Goal: Entertainment & Leisure: Browse casually

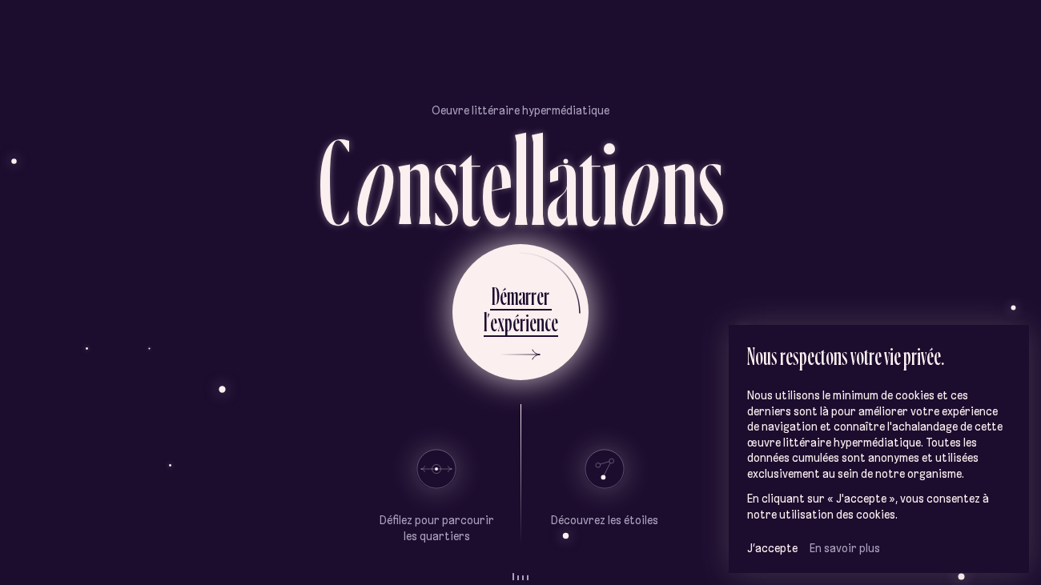
click at [516, 320] on div "é" at bounding box center [516, 322] width 7 height 31
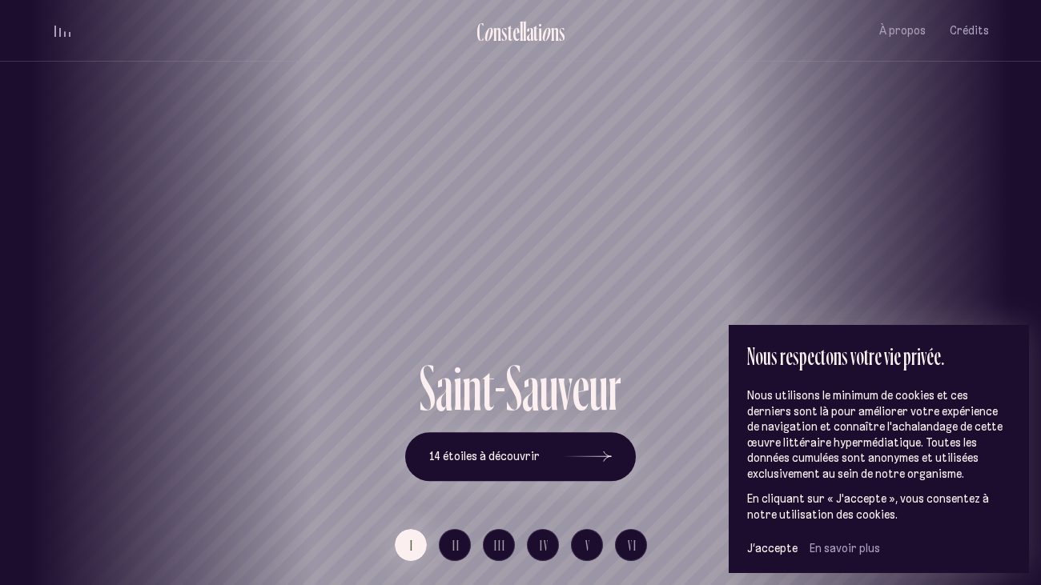
click at [629, 341] on div "Saint-Sauveur" at bounding box center [520, 299] width 1017 height 113
click at [775, 541] on span "J’accepte" at bounding box center [772, 548] width 50 height 14
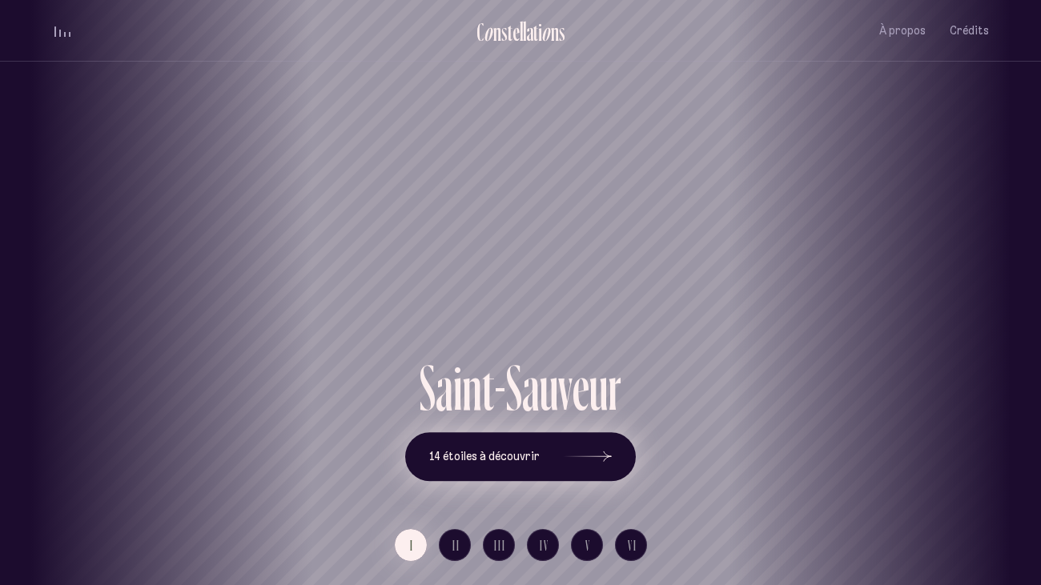
click at [507, 457] on span "14 étoiles à découvrir" at bounding box center [484, 457] width 111 height 14
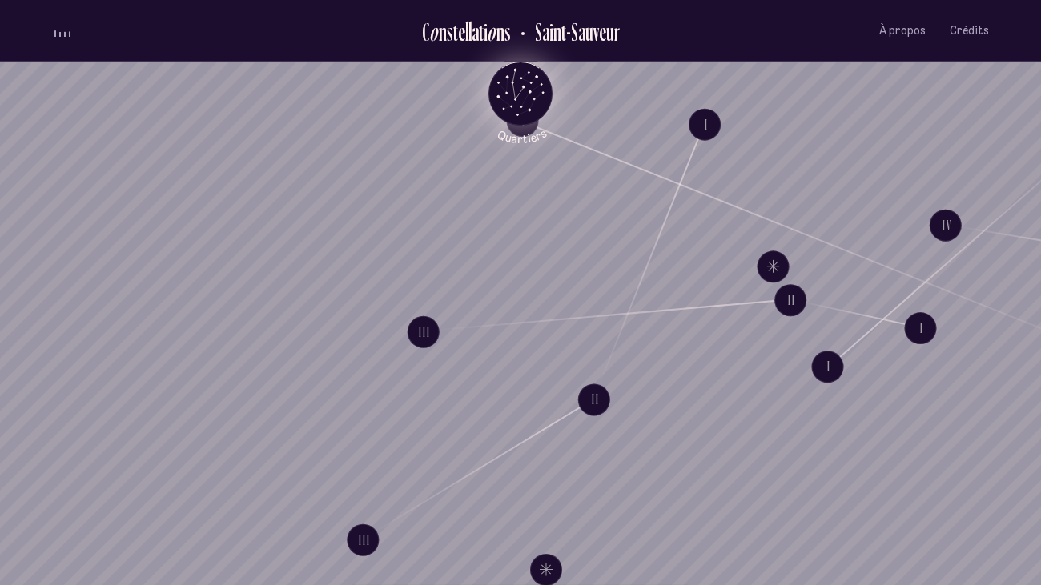
click at [629, 131] on div "Loader C o n s t e l l a t i o n s [GEOGRAPHIC_DATA] À propos Crédits Menu Quar…" at bounding box center [520, 292] width 1041 height 585
click at [531, 99] on icon "Quartiers" at bounding box center [521, 119] width 94 height 49
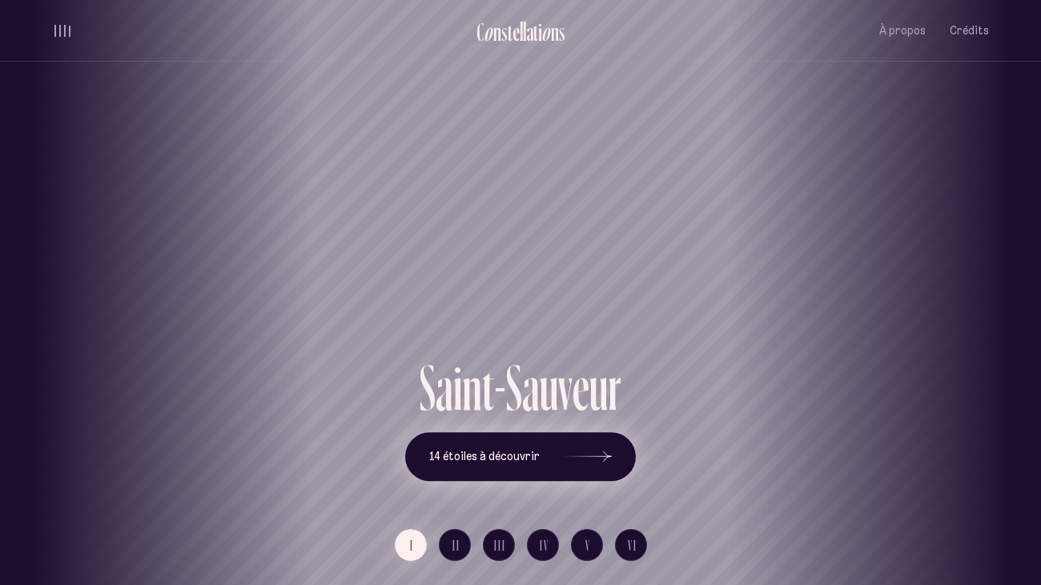
click at [518, 455] on span "14 étoiles à découvrir" at bounding box center [484, 457] width 111 height 14
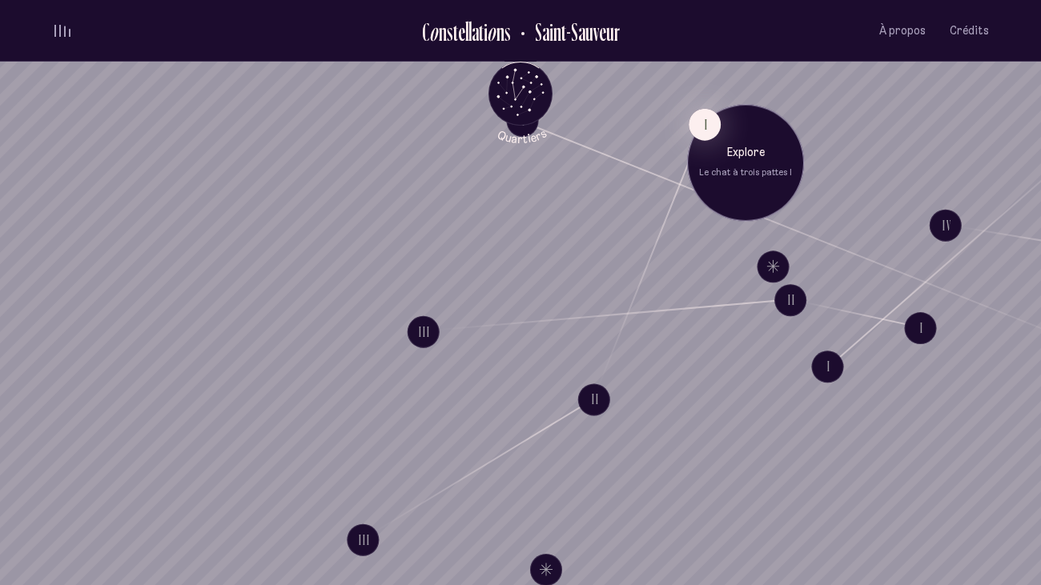
click at [689, 136] on div "Explore Le chat à trois pattes I" at bounding box center [745, 162] width 117 height 117
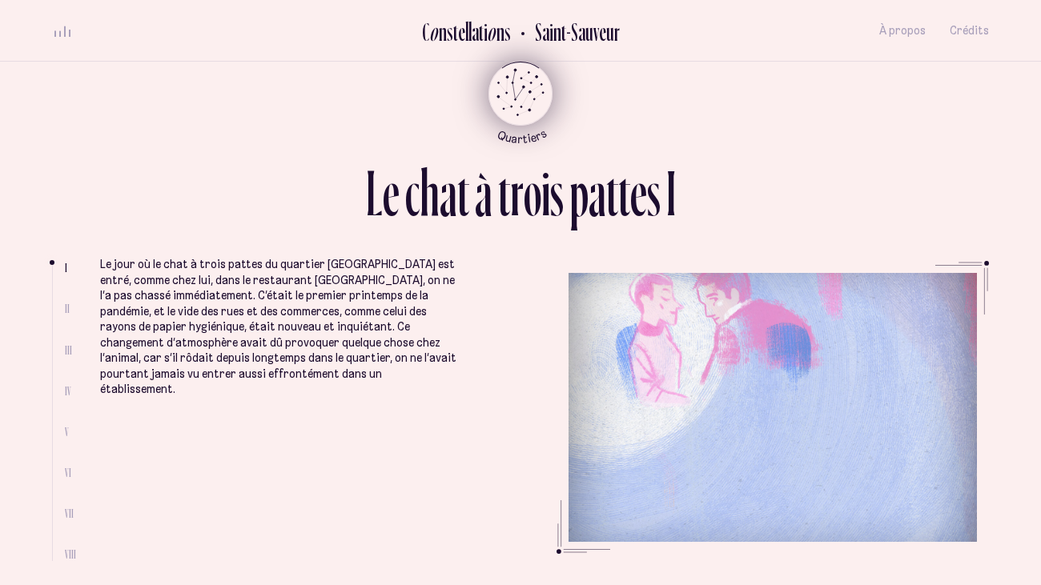
click at [504, 113] on icon "Quartiers" at bounding box center [521, 119] width 94 height 49
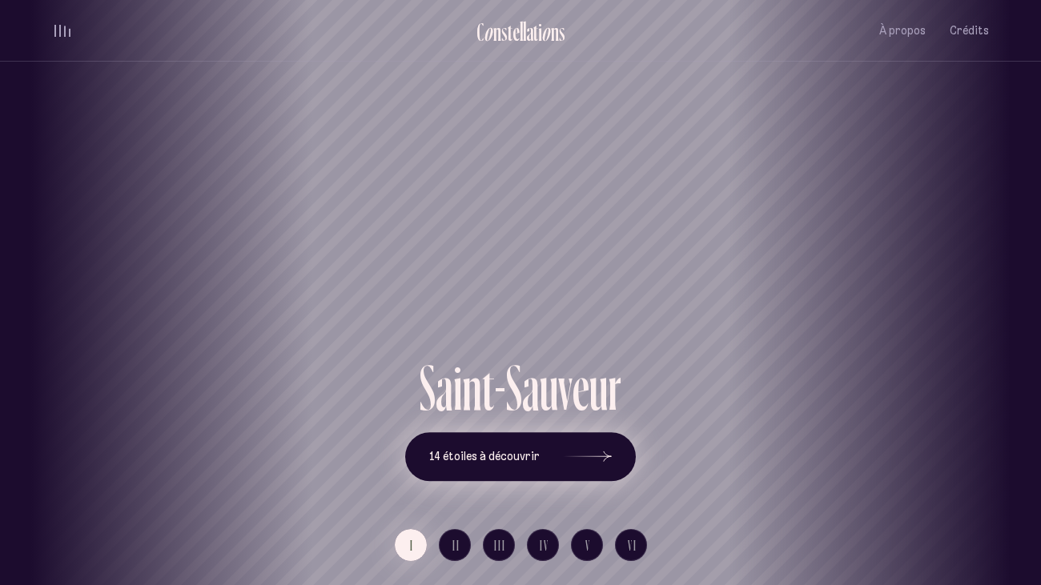
click at [506, 454] on span "14 étoiles à découvrir" at bounding box center [484, 457] width 111 height 14
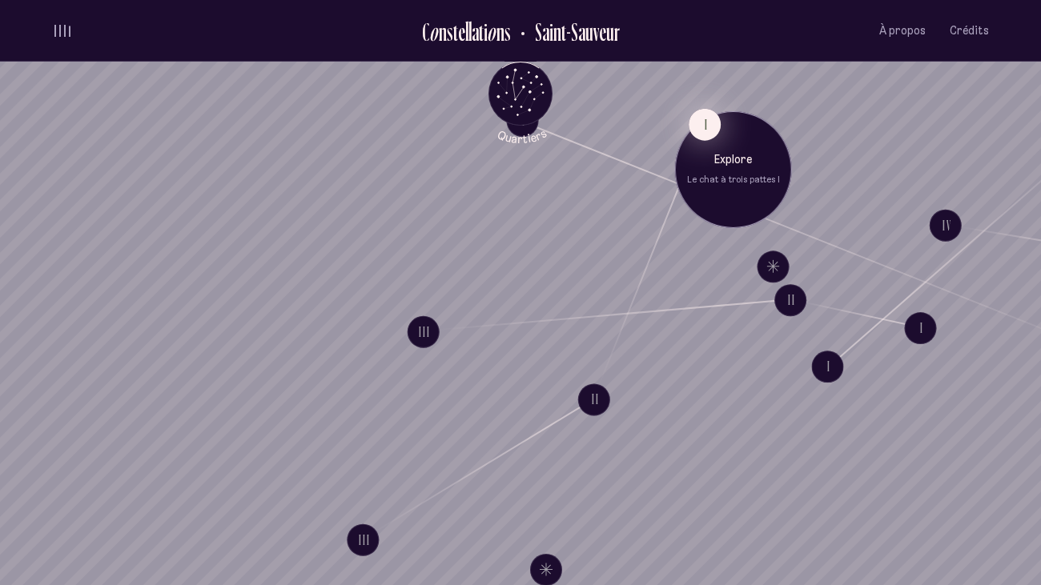
click at [707, 127] on button "I" at bounding box center [705, 124] width 32 height 32
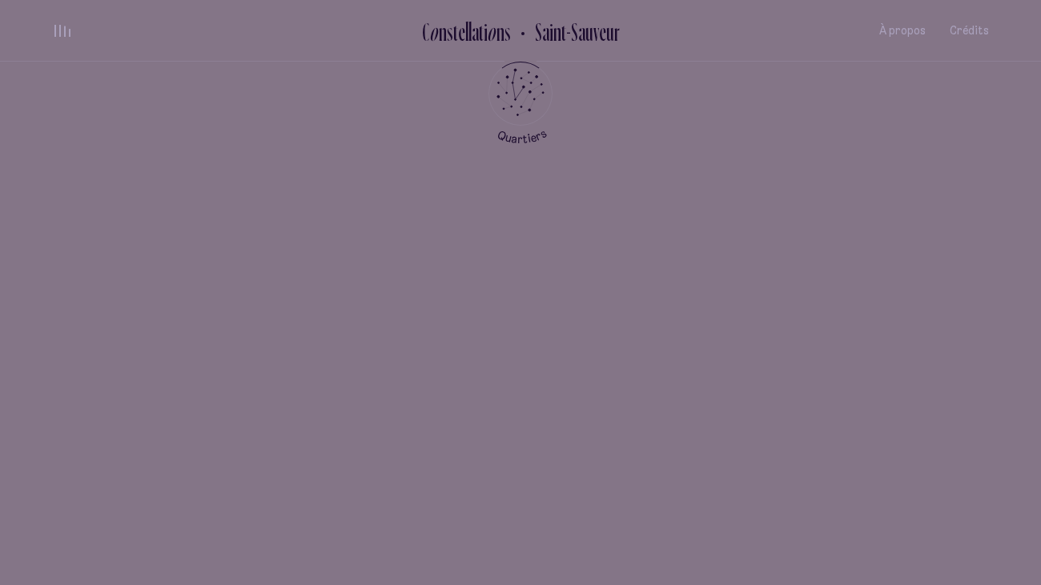
click at [464, 262] on div "L e c h a t à t r o i s p a t t e s I I II III IV V VI VII VIII Le jour où le c…" at bounding box center [521, 452] width 770 height 469
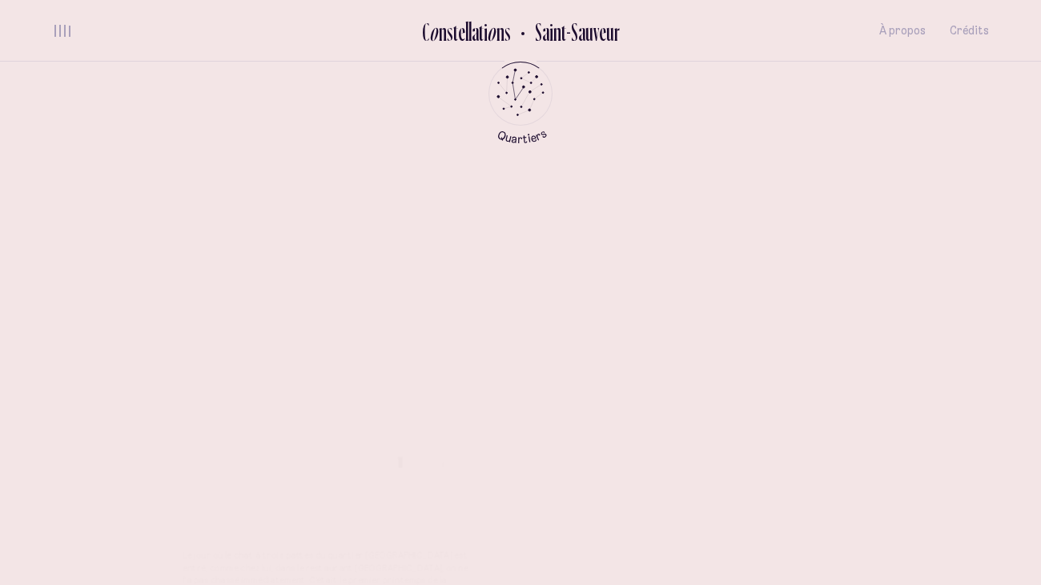
click at [464, 262] on div "L e c h a t à t r o i s p a t t e s I I II III IV V VI VII VIII Le jour où le c…" at bounding box center [521, 450] width 773 height 471
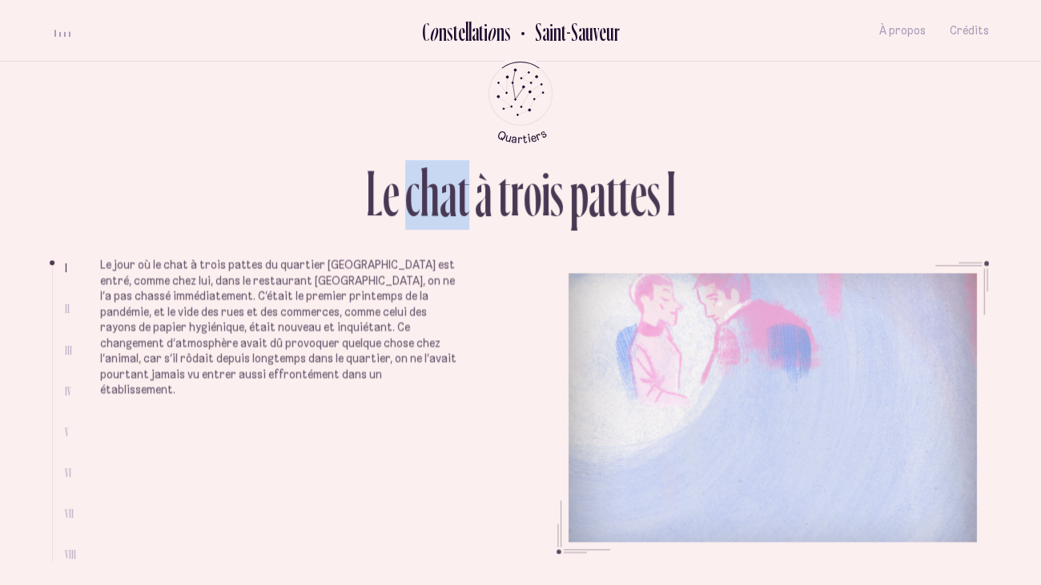
click at [258, 370] on p "Le jour où le chat à trois pattes du quartier [GEOGRAPHIC_DATA] est entré, comm…" at bounding box center [278, 328] width 356 height 140
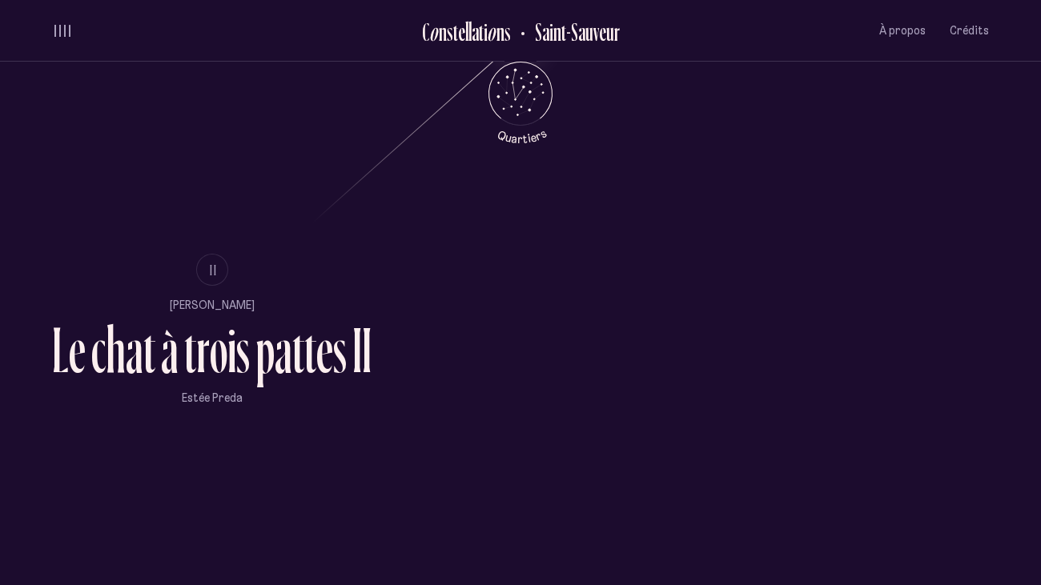
scroll to position [1068, 0]
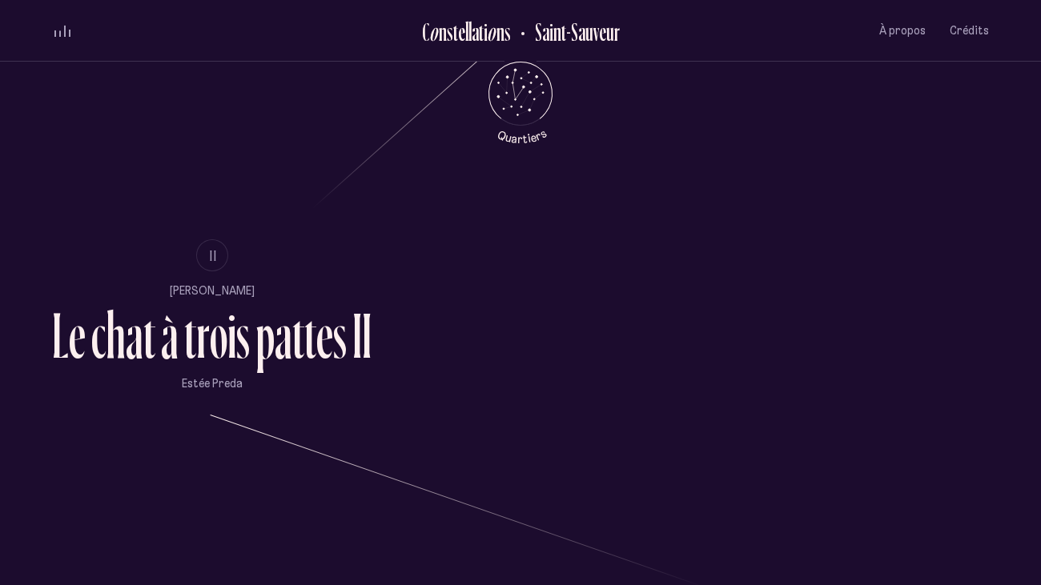
click at [201, 269] on li "II" at bounding box center [212, 255] width 320 height 32
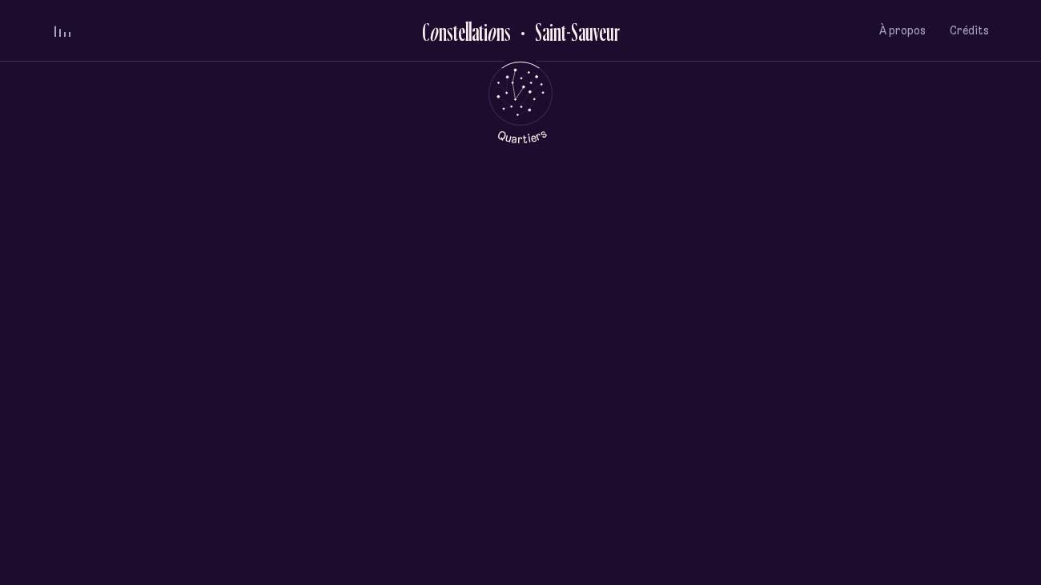
scroll to position [0, 0]
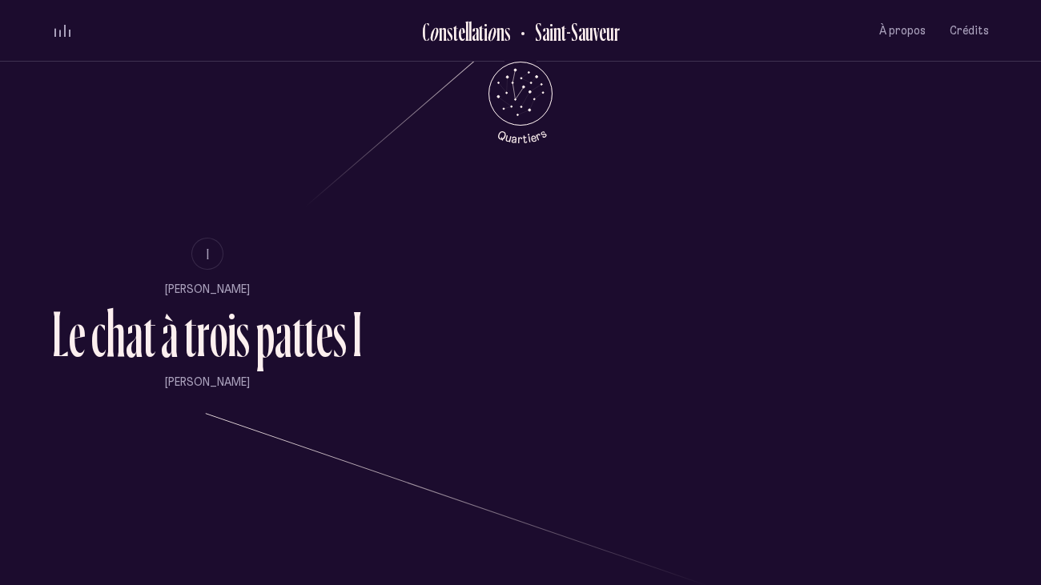
scroll to position [1064, 0]
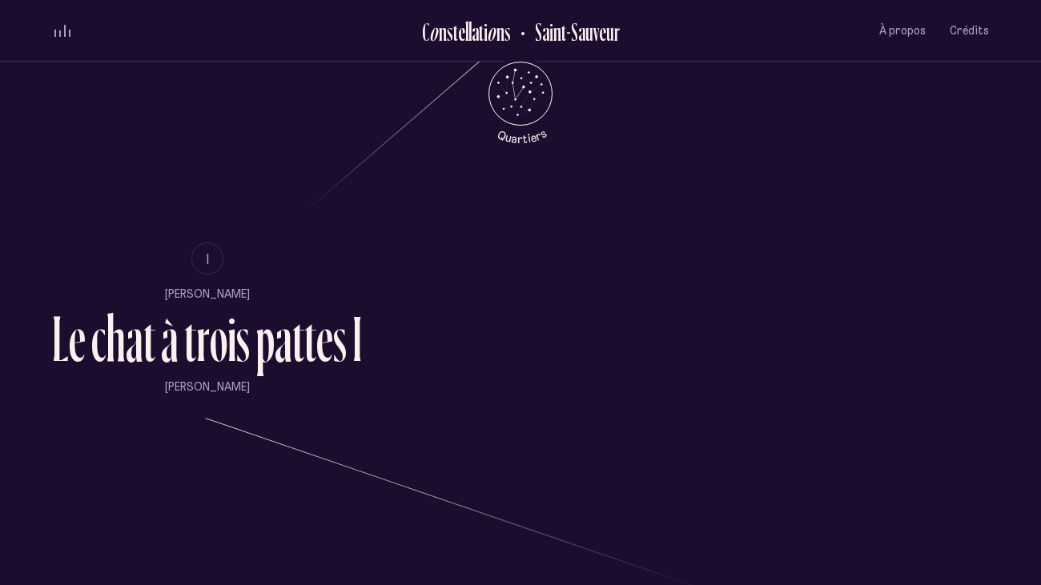
click at [197, 348] on div "r" at bounding box center [203, 338] width 14 height 65
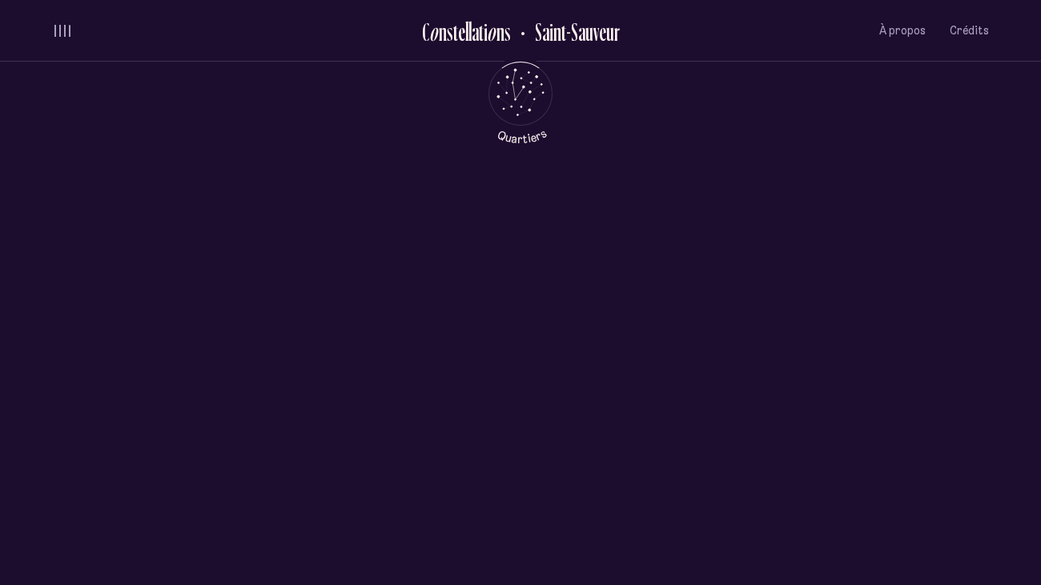
scroll to position [0, 0]
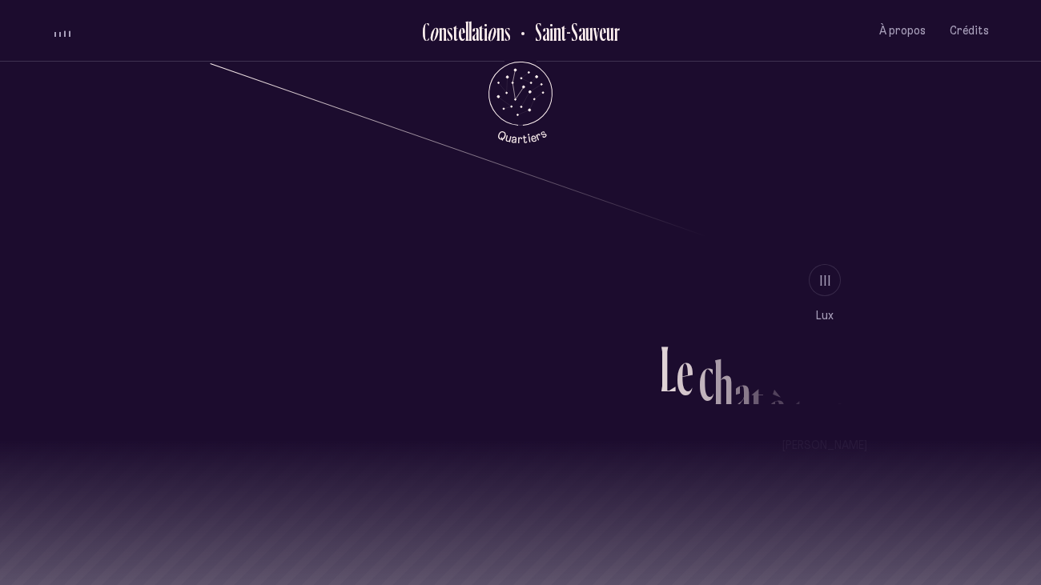
scroll to position [1511, 0]
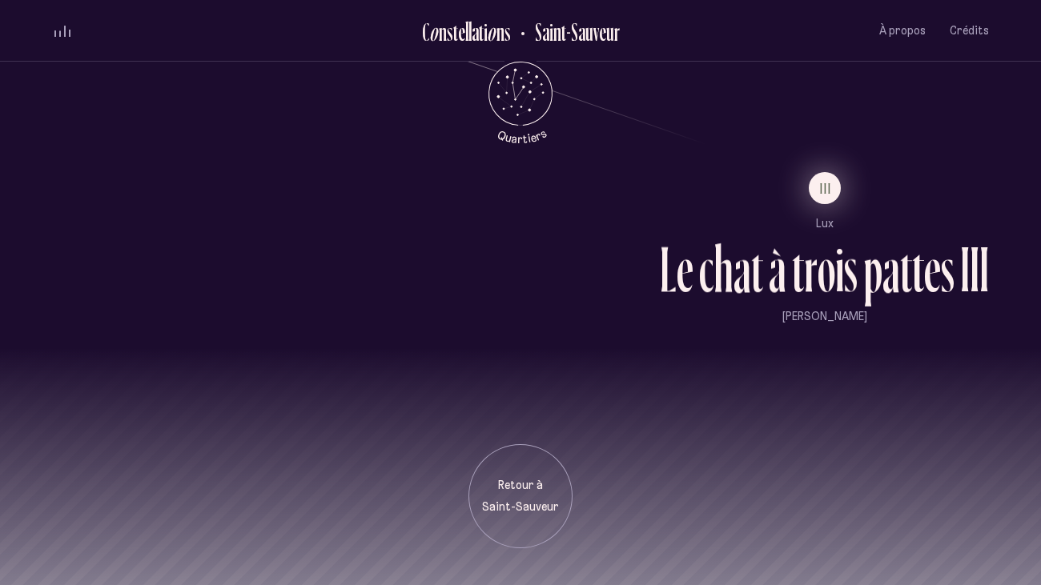
click at [828, 183] on span "III" at bounding box center [826, 189] width 12 height 14
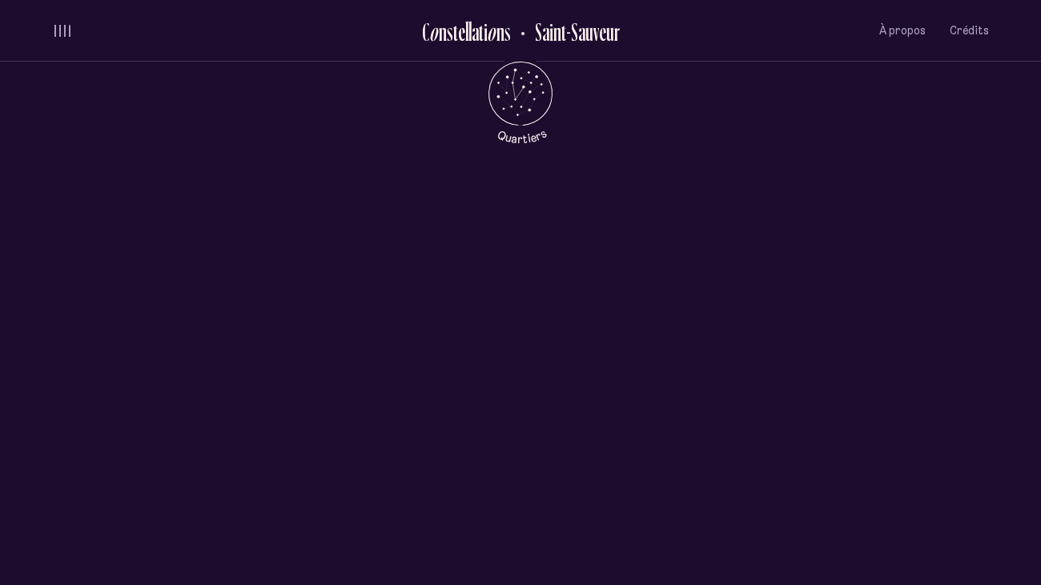
scroll to position [0, 0]
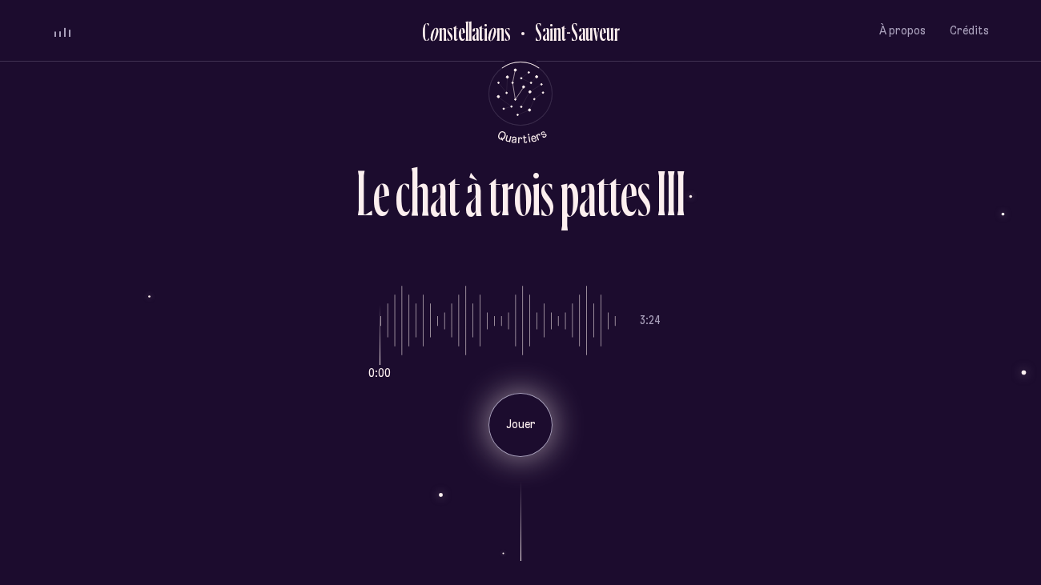
click at [493, 414] on div "Jouer" at bounding box center [521, 425] width 64 height 64
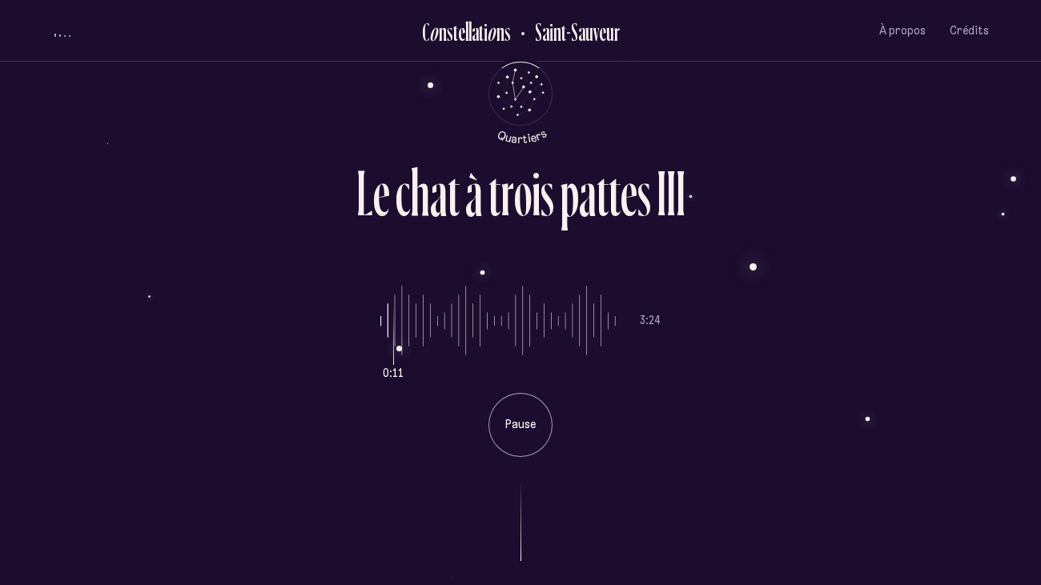
click at [402, 349] on input "range" at bounding box center [497, 321] width 235 height 120
click at [1020, 375] on div "L e c h a t à t r o i s p a t t e s I I I 0:17 3:24 Pause" at bounding box center [520, 292] width 1041 height 585
click at [428, 87] on div "L e c h a t à t r o i s p a t t e s I I I 0:19 3:24 Pause" at bounding box center [520, 292] width 961 height 585
click at [762, 274] on div "0:21 3:24 Pause" at bounding box center [520, 359] width 937 height 196
click at [865, 415] on div "0:23 3:24 Pause" at bounding box center [520, 359] width 937 height 196
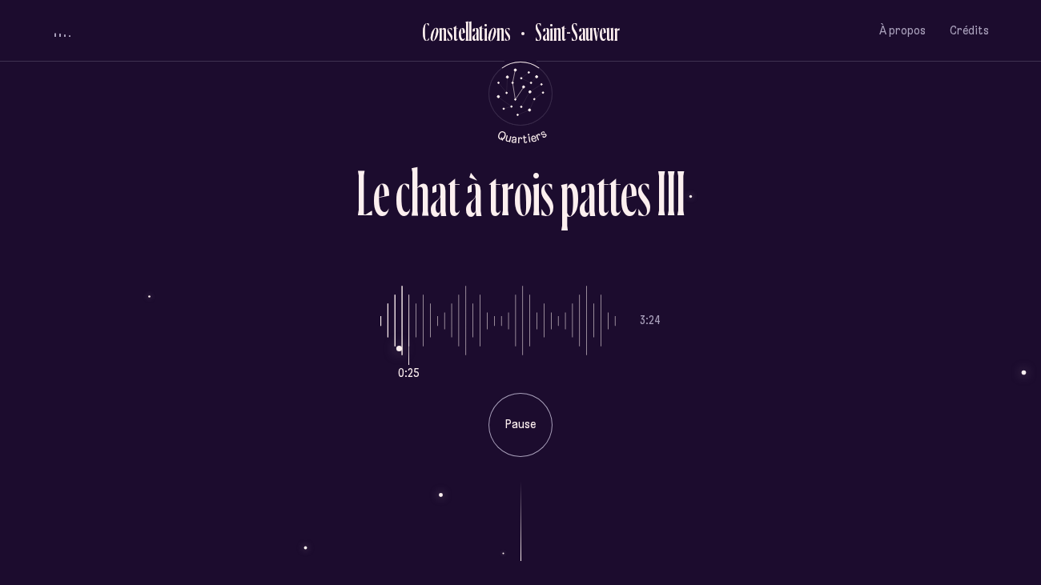
click at [753, 267] on div "0:25 3:24 Pause" at bounding box center [520, 359] width 937 height 196
click at [144, 298] on div "0:27 3:24 Pause" at bounding box center [520, 359] width 937 height 196
click at [479, 269] on input "range" at bounding box center [497, 321] width 235 height 120
type input "**"
click at [415, 307] on input "range" at bounding box center [497, 321] width 235 height 120
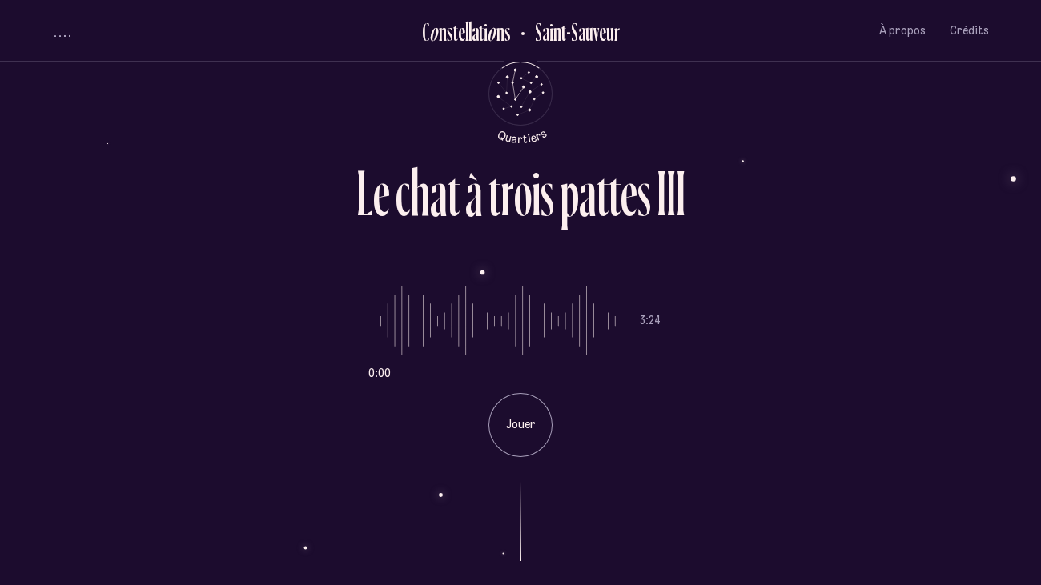
click at [504, 528] on div at bounding box center [520, 509] width 937 height 104
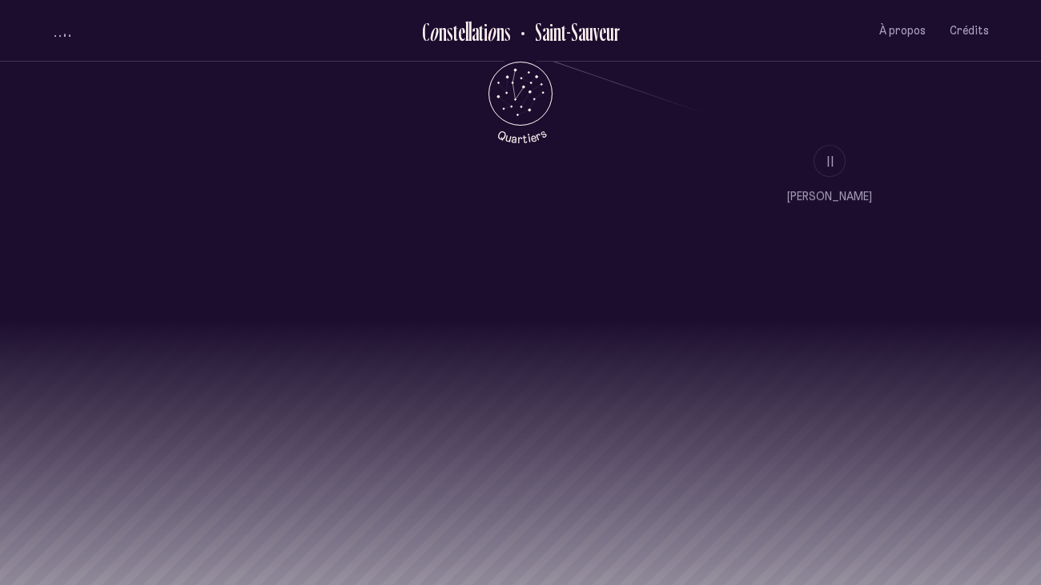
scroll to position [1567, 0]
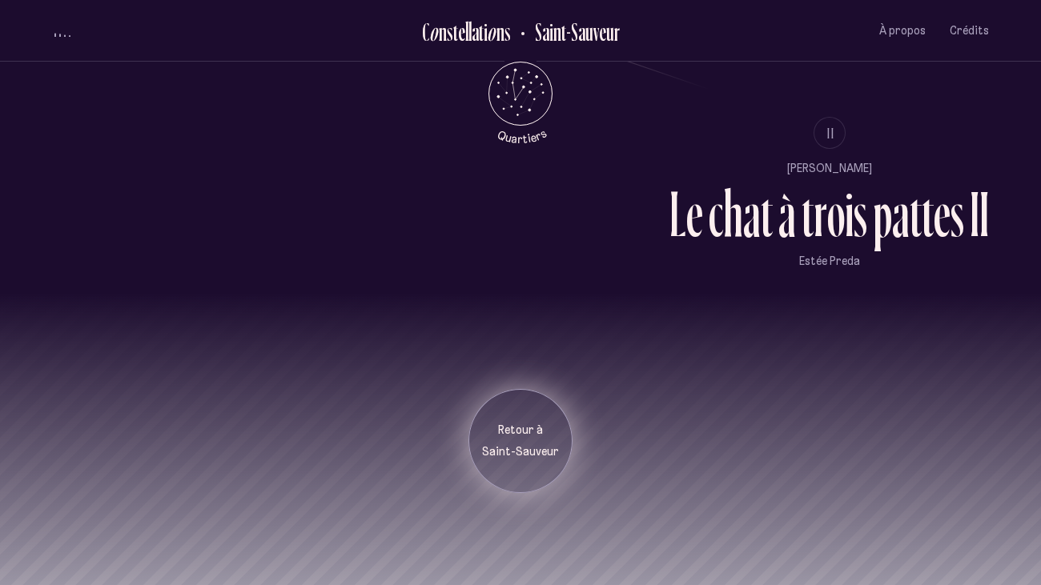
click at [498, 439] on div "Retour à [GEOGRAPHIC_DATA]" at bounding box center [521, 442] width 80 height 38
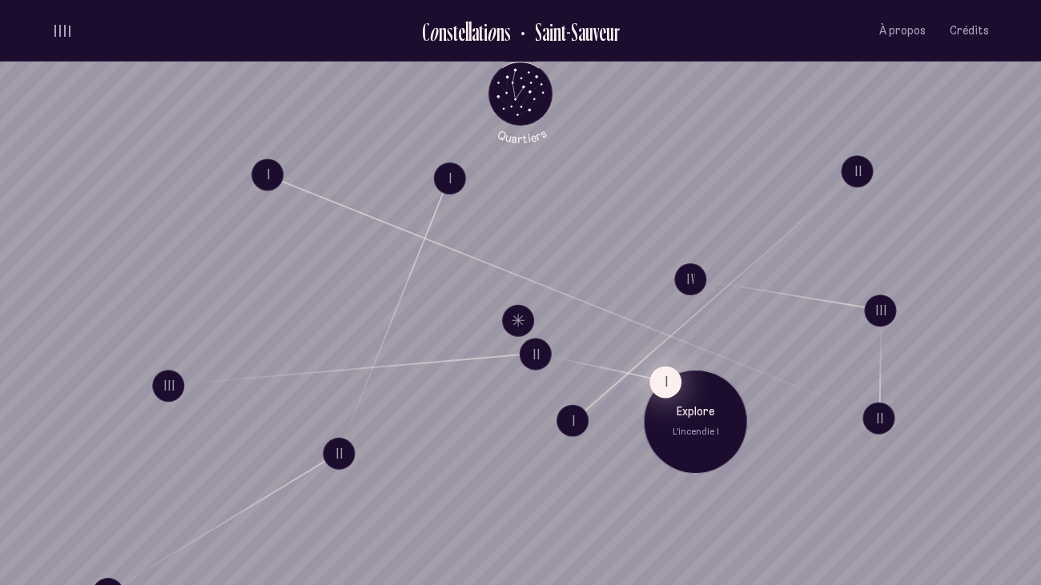
click at [653, 380] on button "I" at bounding box center [666, 382] width 32 height 32
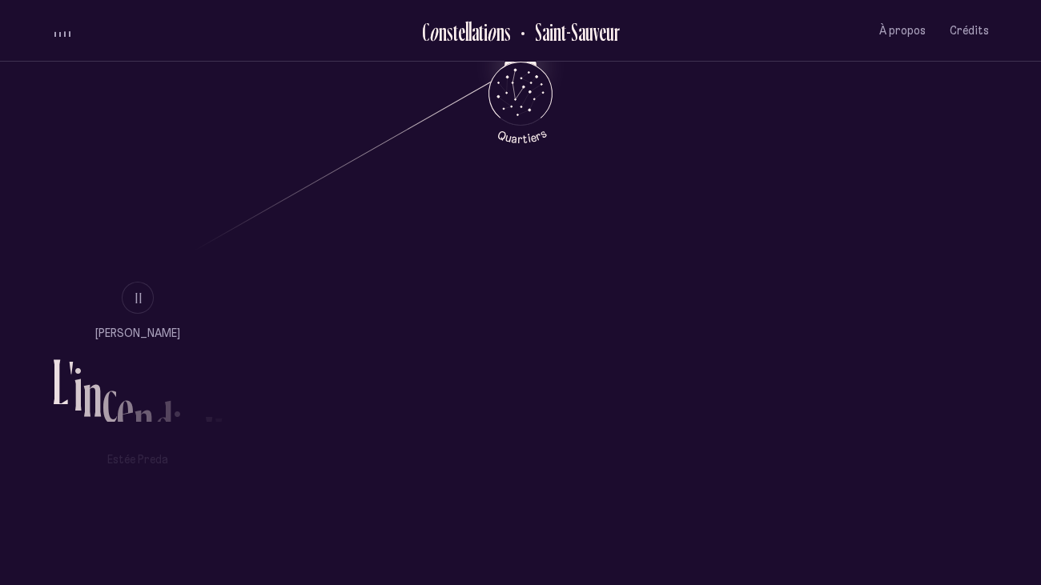
scroll to position [1039, 0]
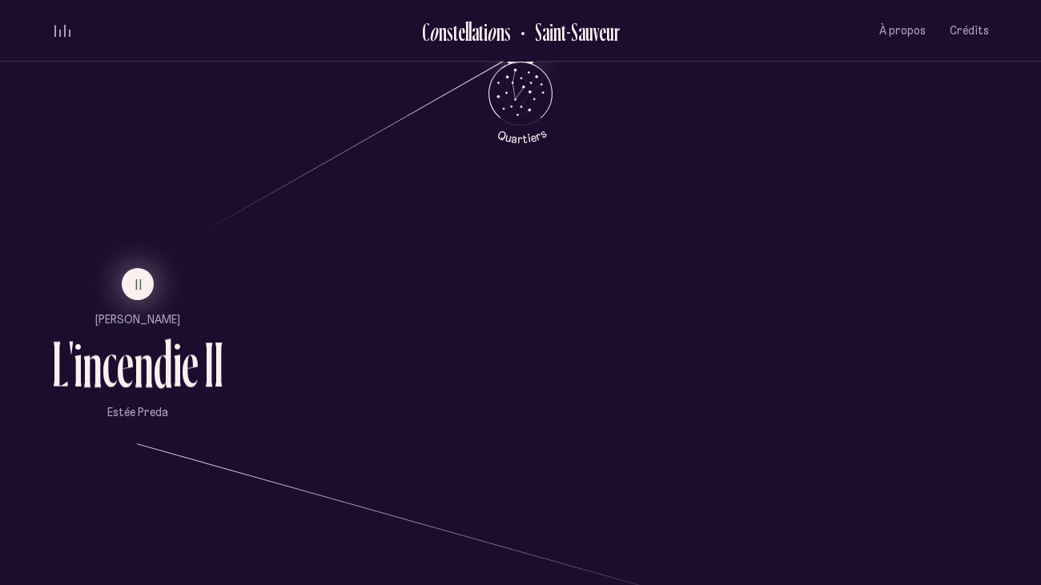
click at [137, 294] on button "II" at bounding box center [138, 284] width 32 height 32
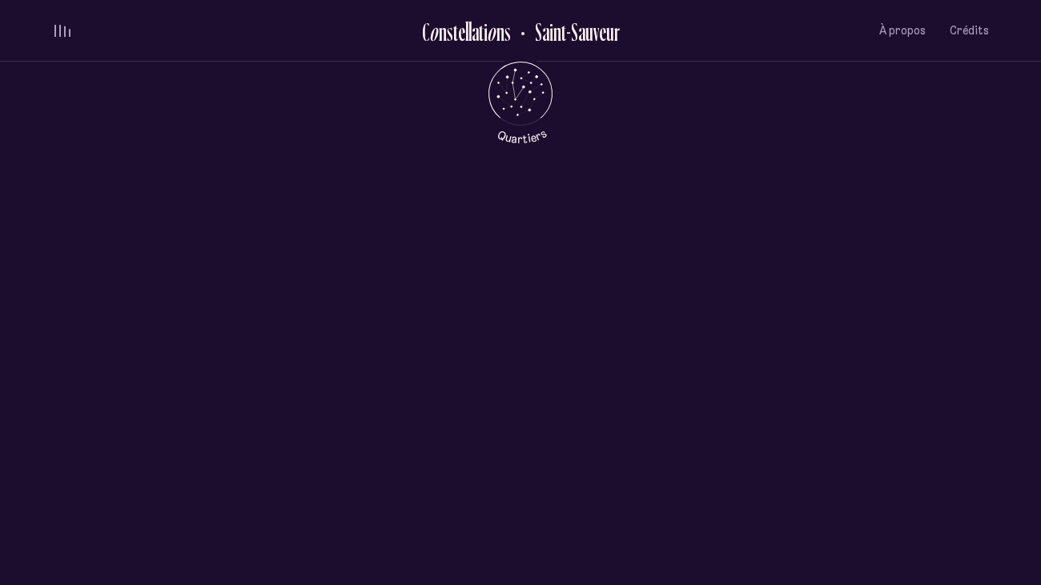
scroll to position [0, 0]
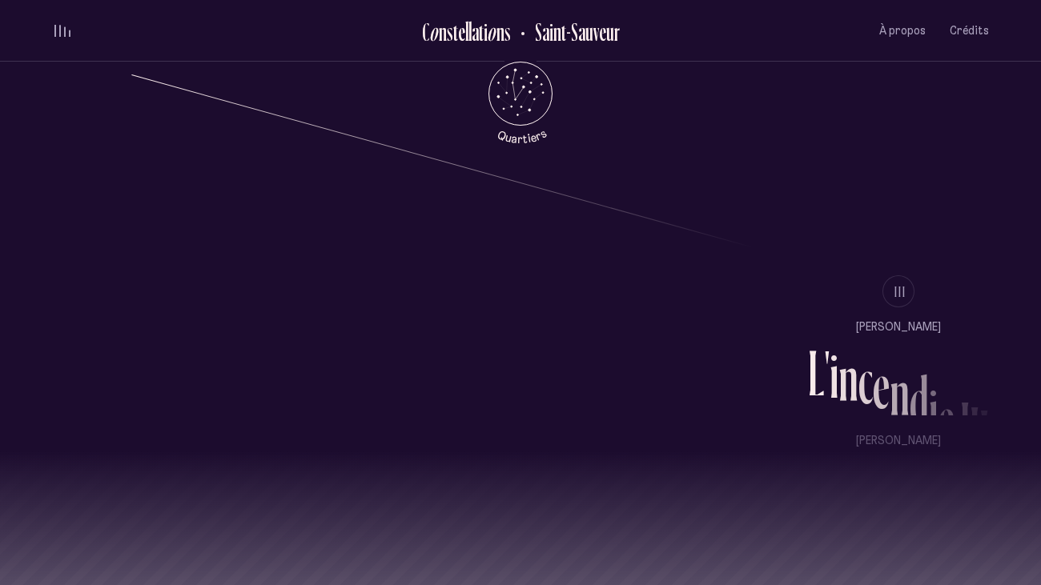
scroll to position [1410, 0]
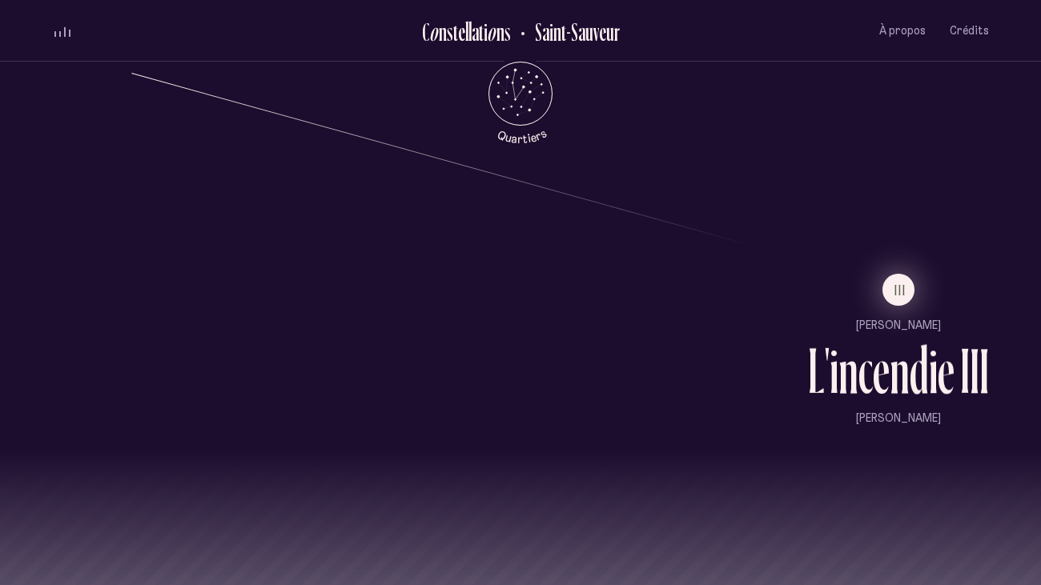
click at [900, 296] on span "III" at bounding box center [901, 291] width 12 height 14
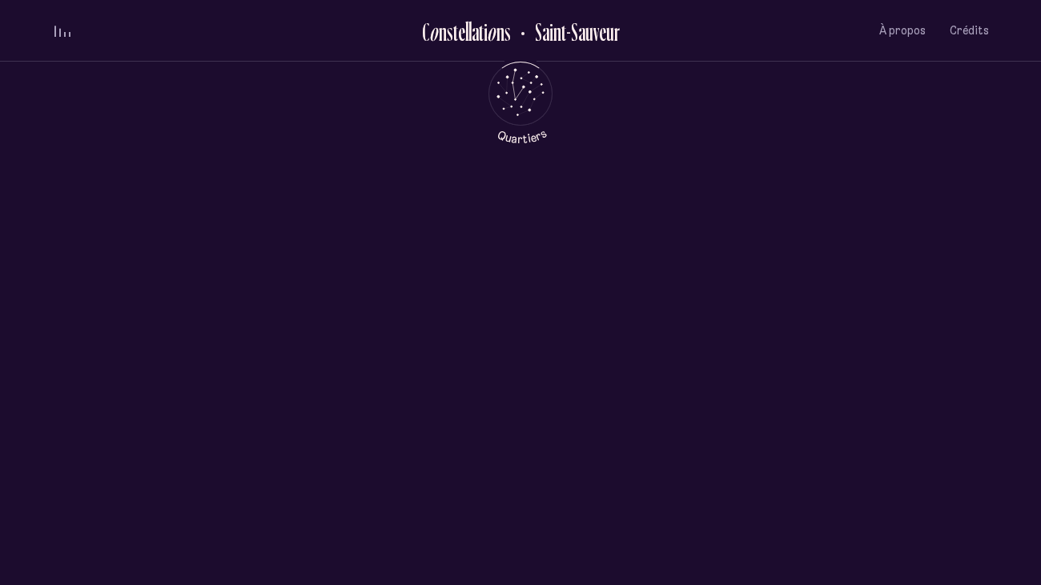
scroll to position [0, 0]
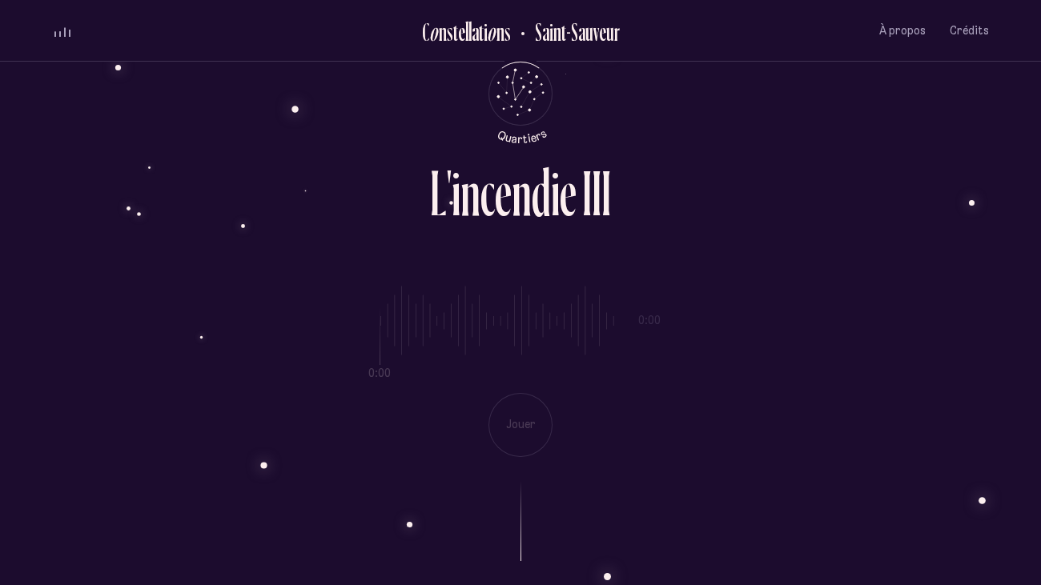
click at [516, 425] on div "0:00 0:00 Jouer" at bounding box center [520, 359] width 937 height 196
click at [496, 355] on div "0:00 0:00 Jouer" at bounding box center [520, 359] width 937 height 196
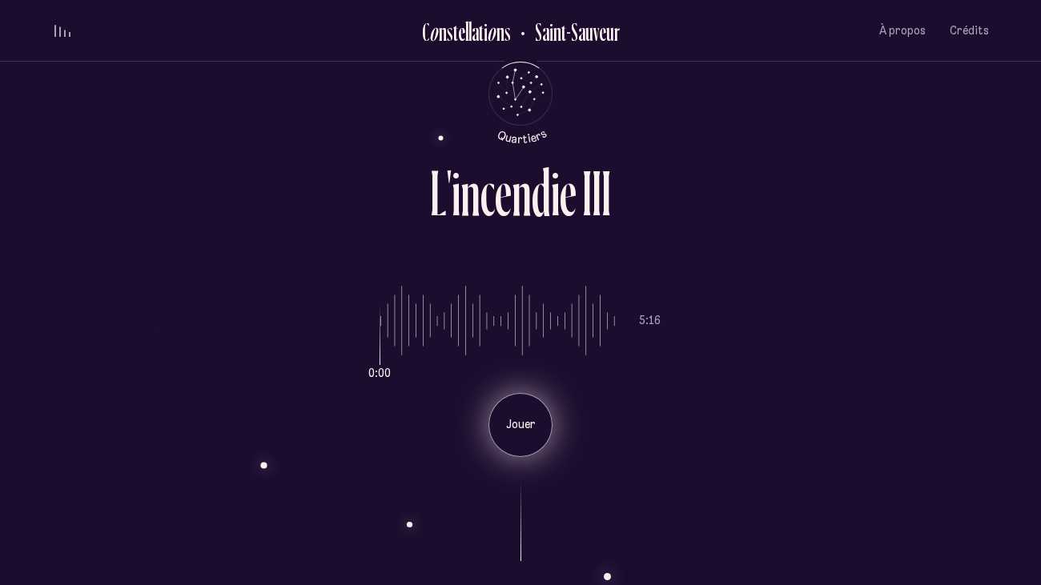
click at [497, 417] on div "Jouer" at bounding box center [521, 425] width 64 height 64
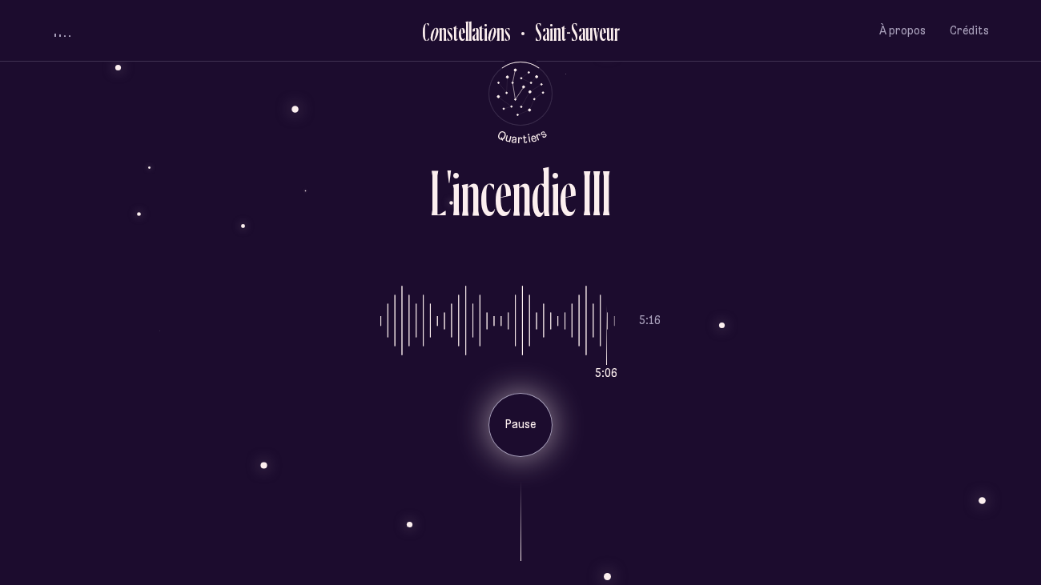
click at [519, 452] on div "Pause" at bounding box center [521, 425] width 64 height 64
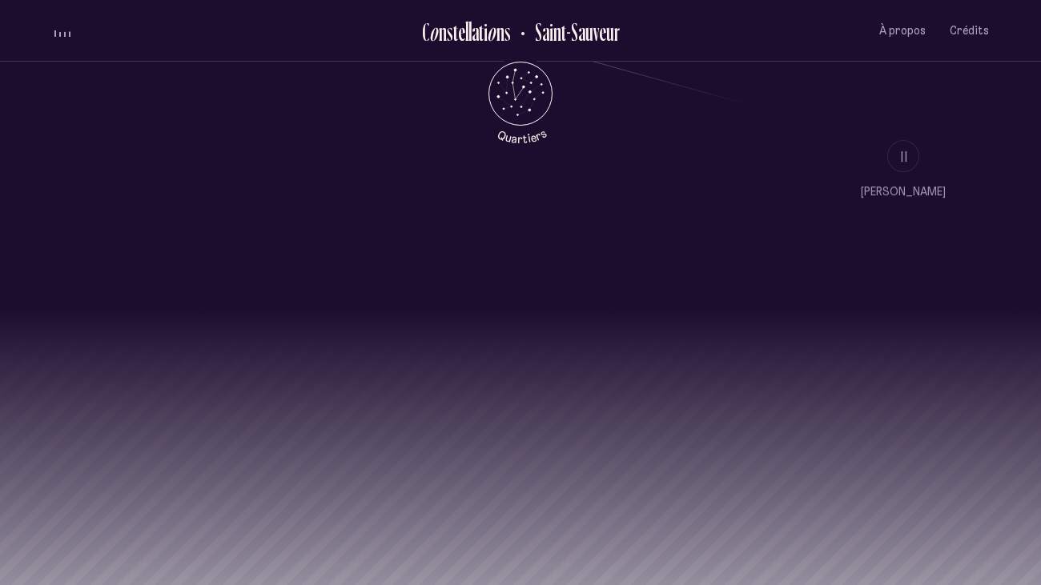
scroll to position [1567, 0]
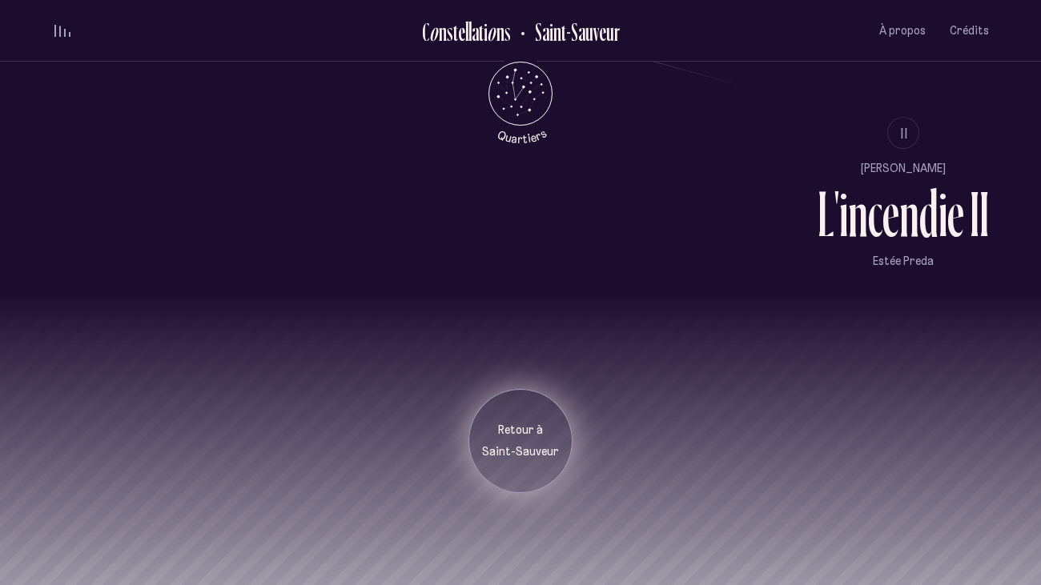
click at [528, 423] on p "Retour à" at bounding box center [521, 431] width 80 height 16
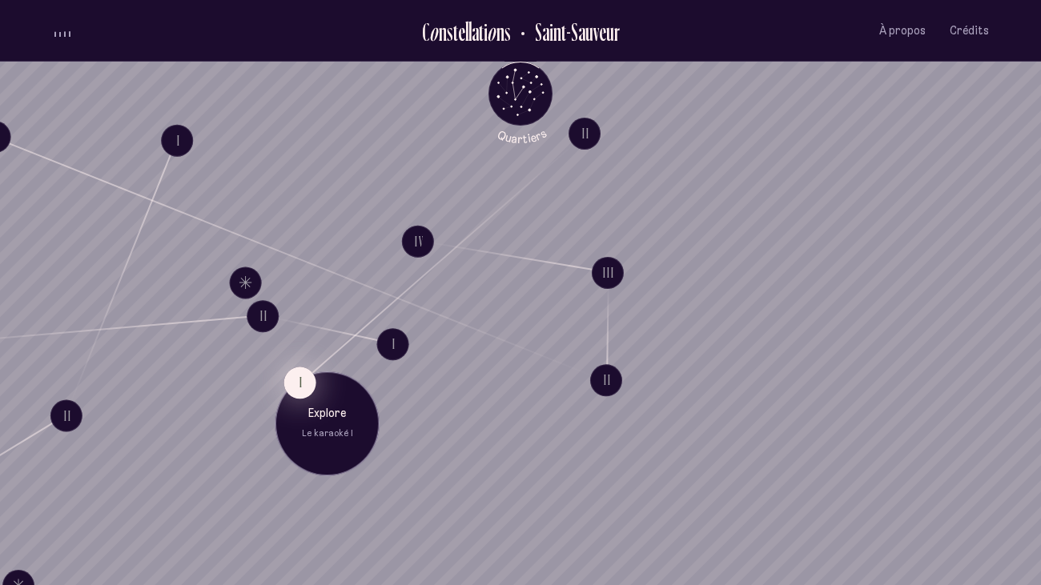
click at [301, 379] on button "I" at bounding box center [300, 383] width 32 height 32
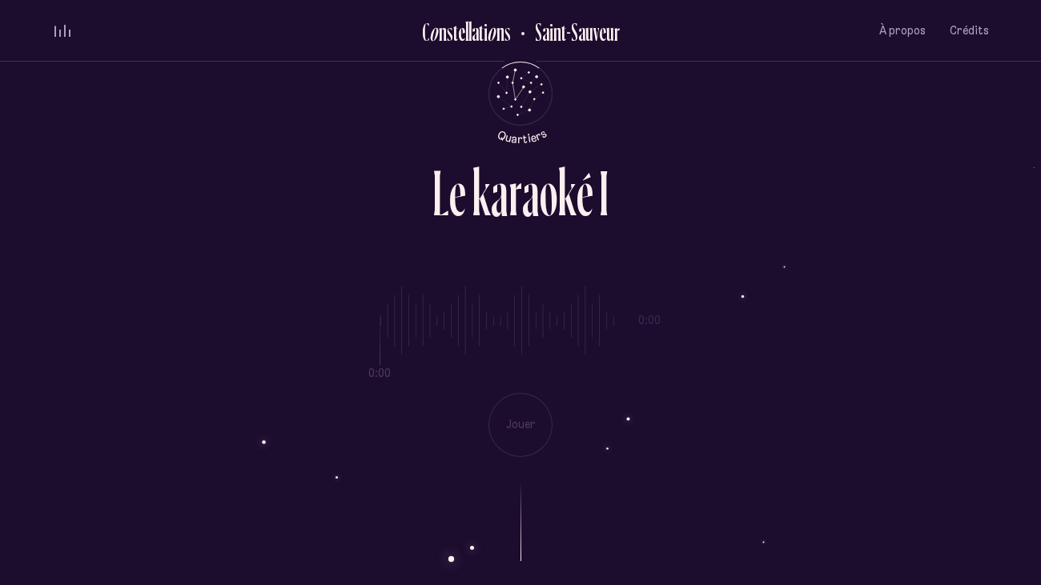
click at [386, 474] on div at bounding box center [520, 509] width 937 height 104
click at [588, 273] on div "0:00 0:00 Jouer" at bounding box center [520, 359] width 937 height 196
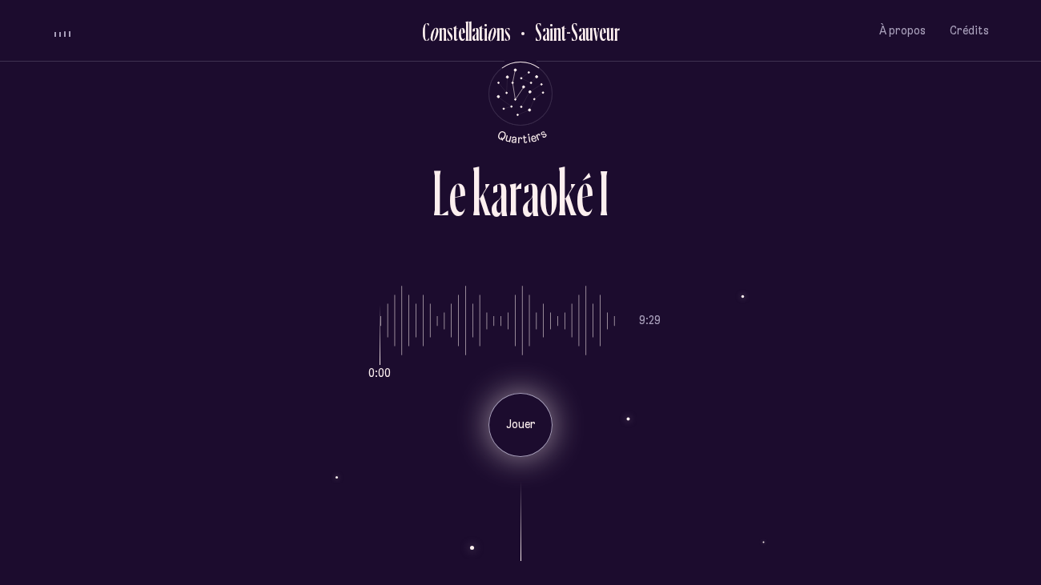
click at [509, 453] on div "Jouer" at bounding box center [521, 425] width 64 height 64
click at [516, 415] on li "Jouer" at bounding box center [520, 419] width 280 height 76
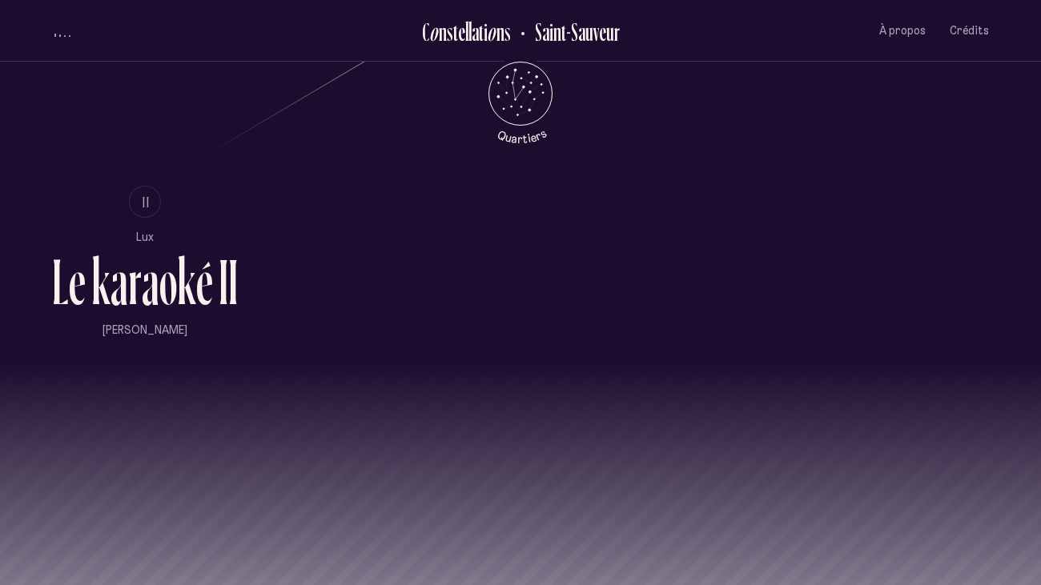
scroll to position [1124, 0]
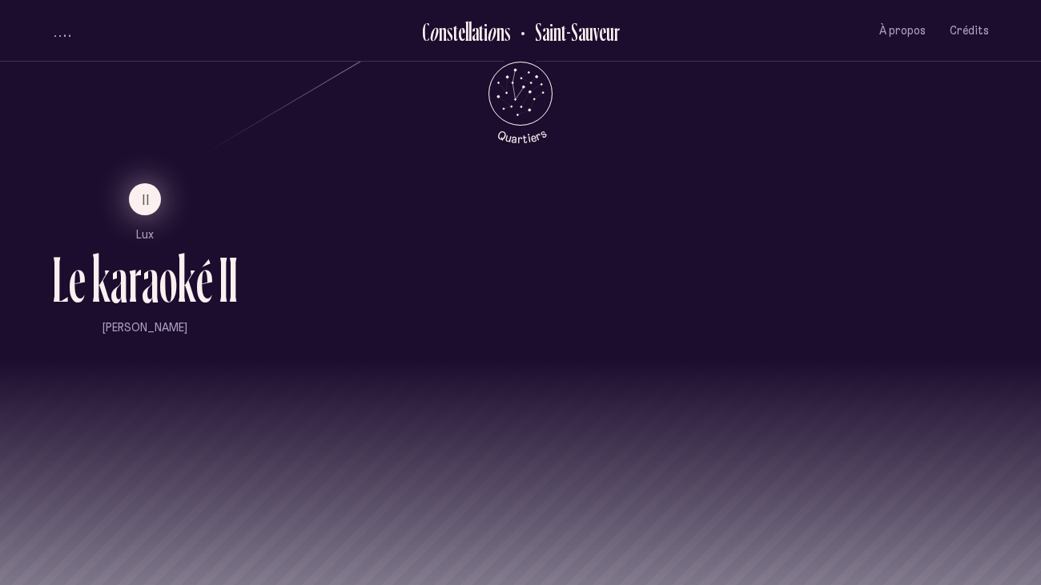
click at [143, 213] on button "II" at bounding box center [145, 199] width 32 height 32
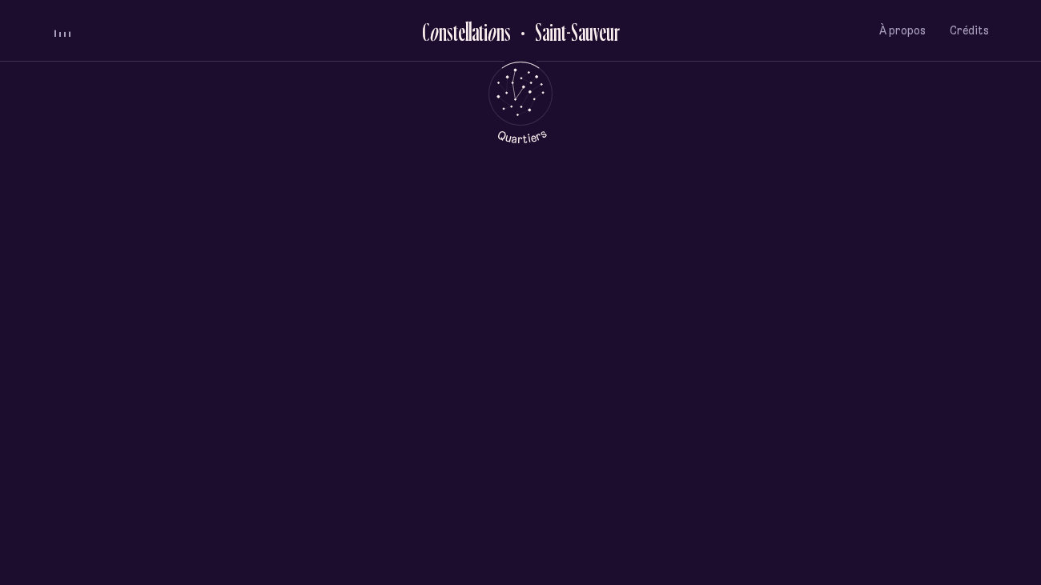
scroll to position [0, 0]
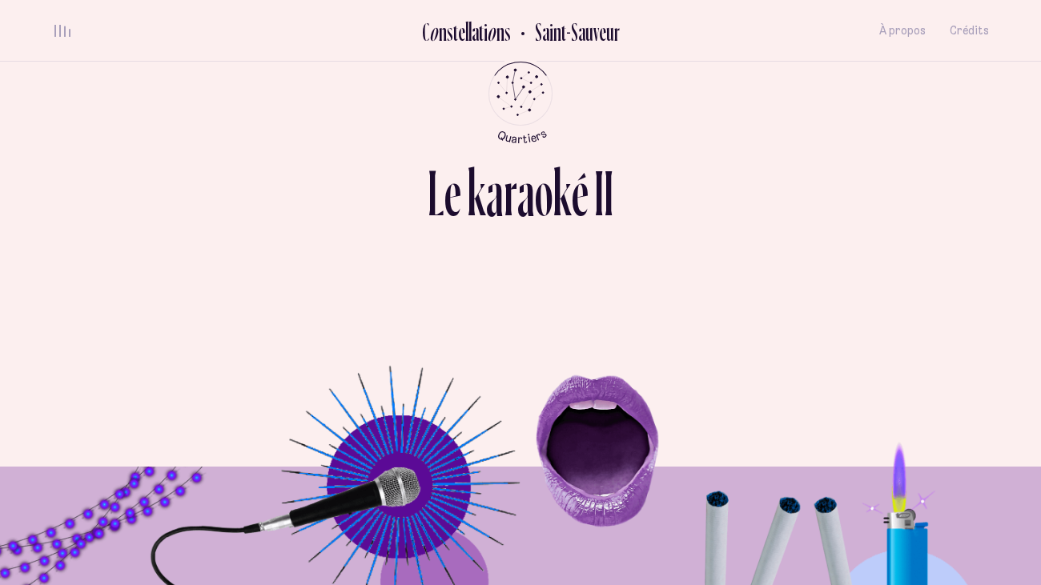
scroll to position [921, 0]
click at [529, 102] on icon "Quartiers" at bounding box center [521, 119] width 94 height 49
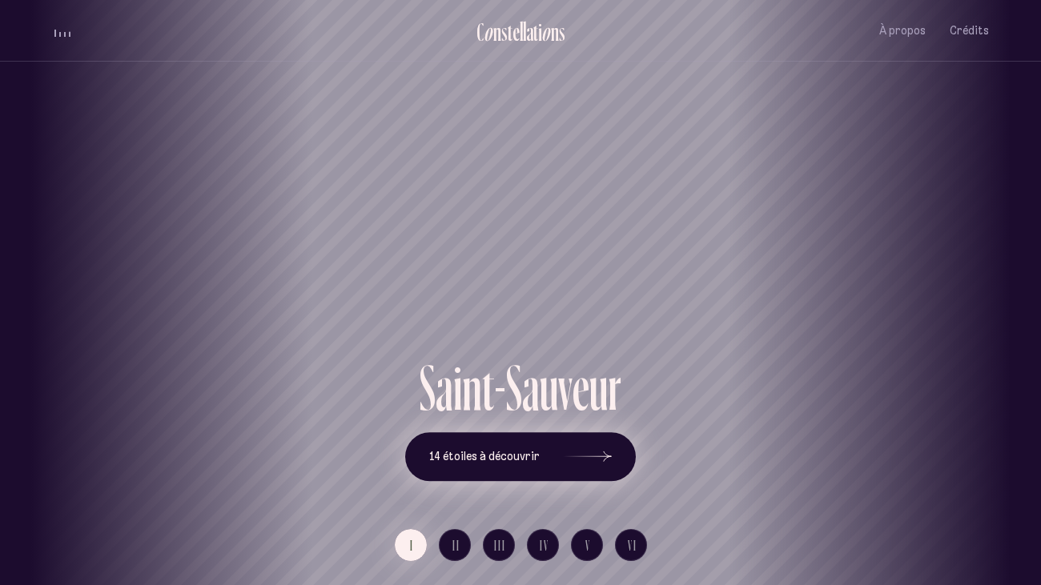
click at [506, 448] on button "14 étoiles à découvrir" at bounding box center [520, 457] width 231 height 50
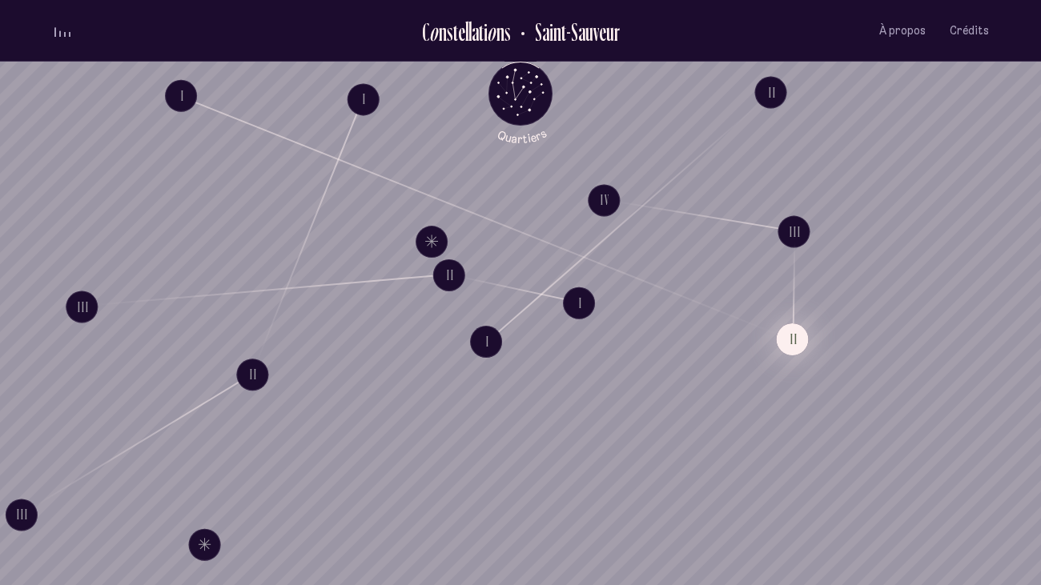
click at [794, 336] on button "II" at bounding box center [793, 340] width 32 height 32
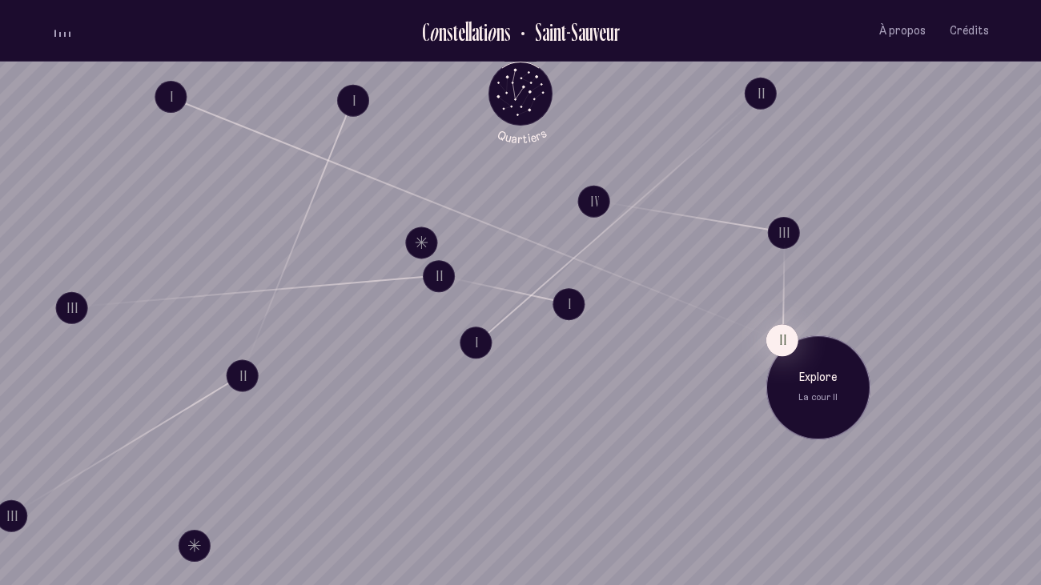
click at [766, 354] on div "Explore La cour II" at bounding box center [818, 388] width 104 height 104
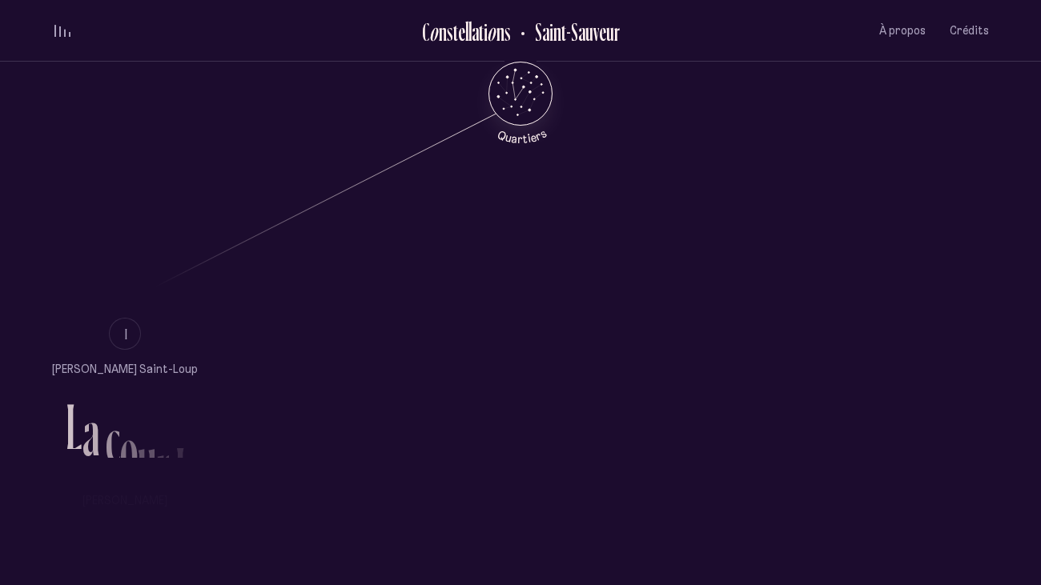
scroll to position [991, 0]
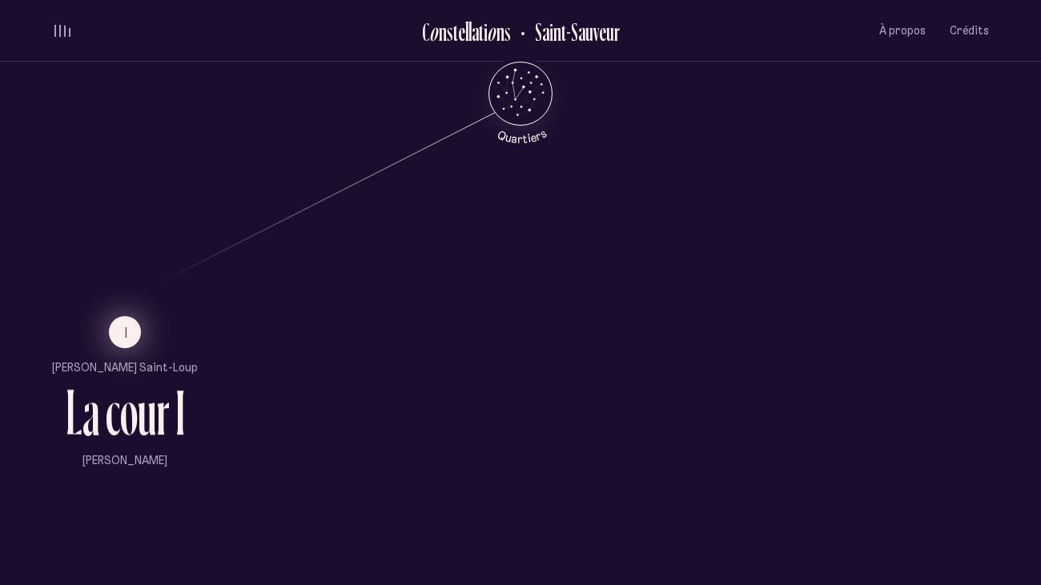
click at [125, 332] on span "I" at bounding box center [127, 333] width 4 height 14
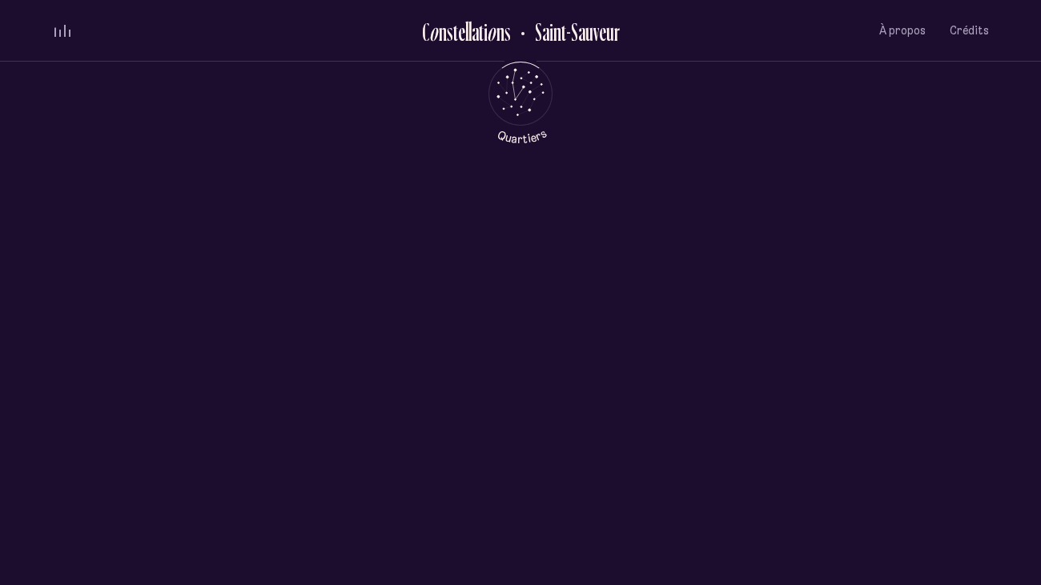
scroll to position [0, 0]
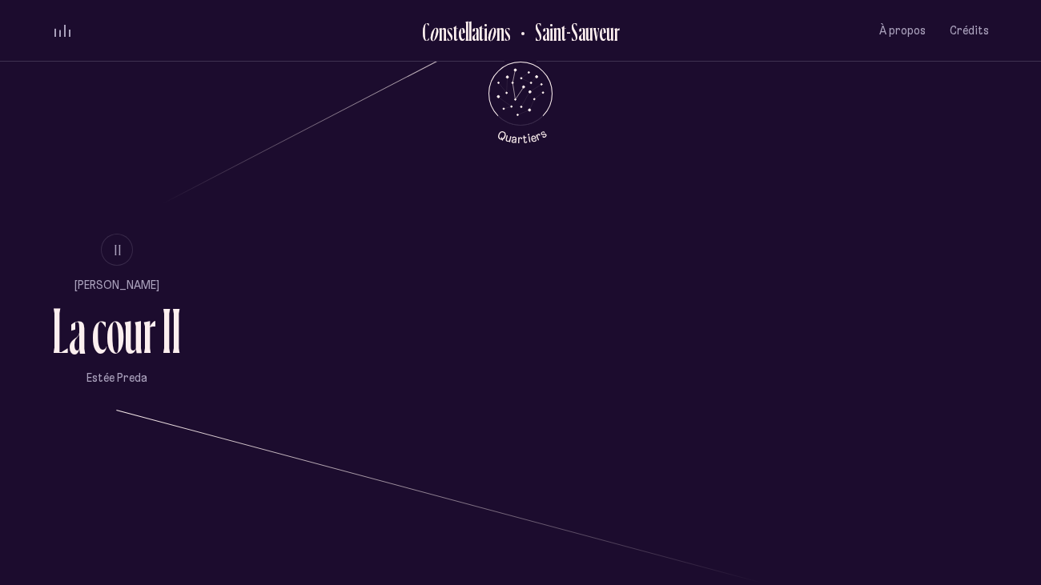
scroll to position [1084, 0]
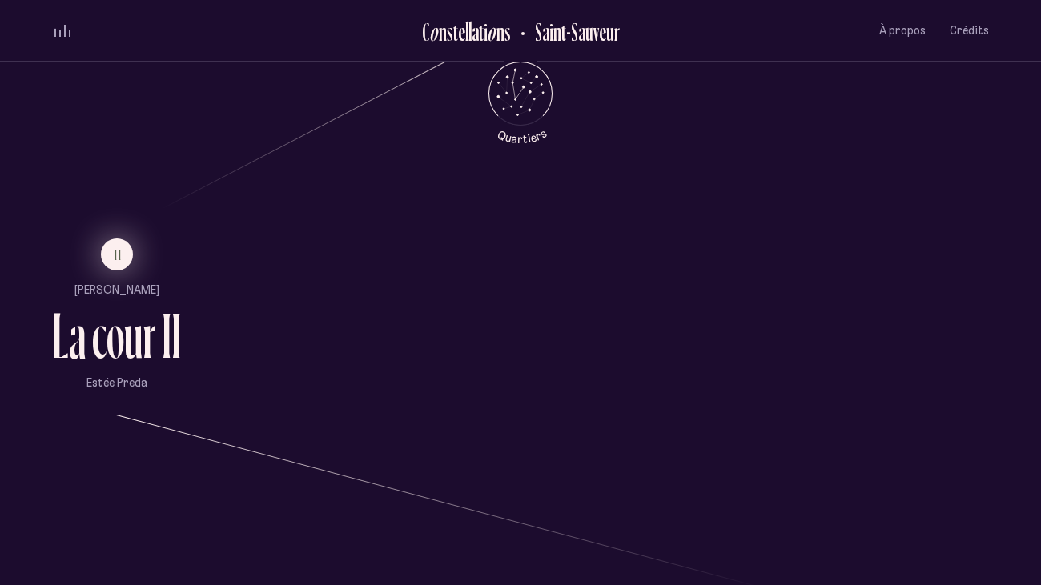
click at [119, 248] on span "II" at bounding box center [119, 255] width 8 height 14
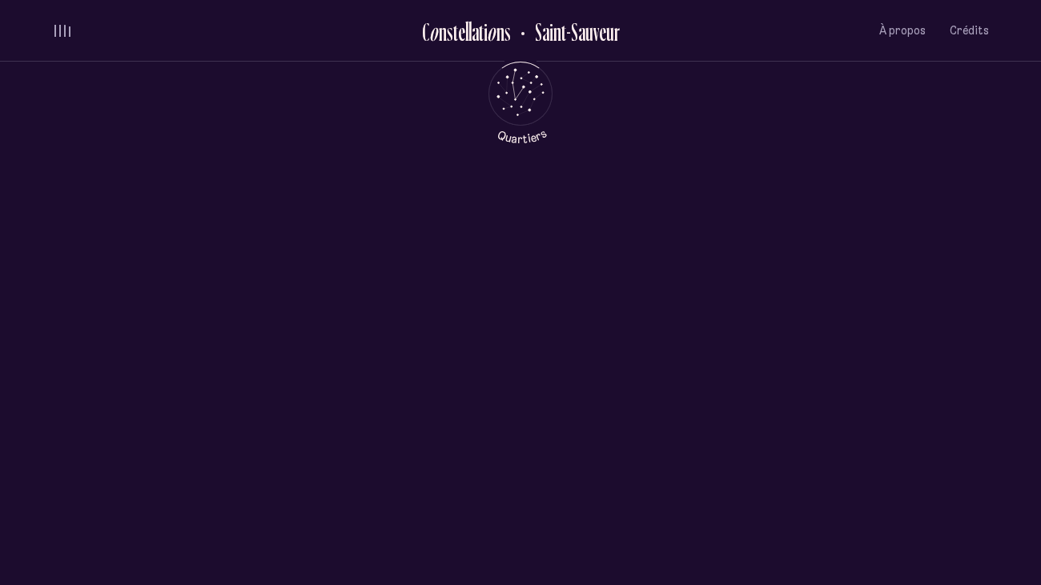
scroll to position [0, 0]
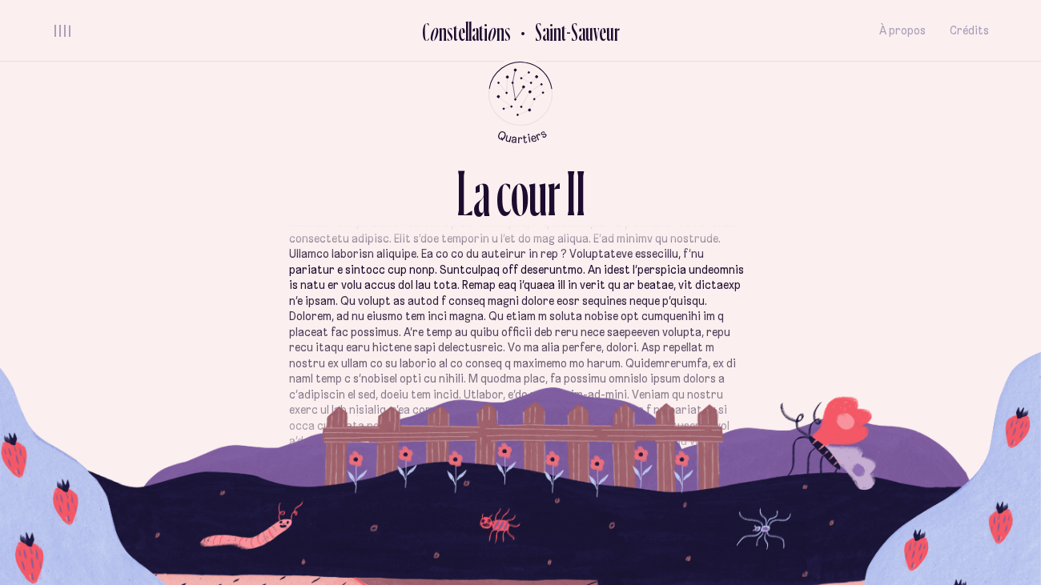
scroll to position [483, 0]
